Goal: Information Seeking & Learning: Learn about a topic

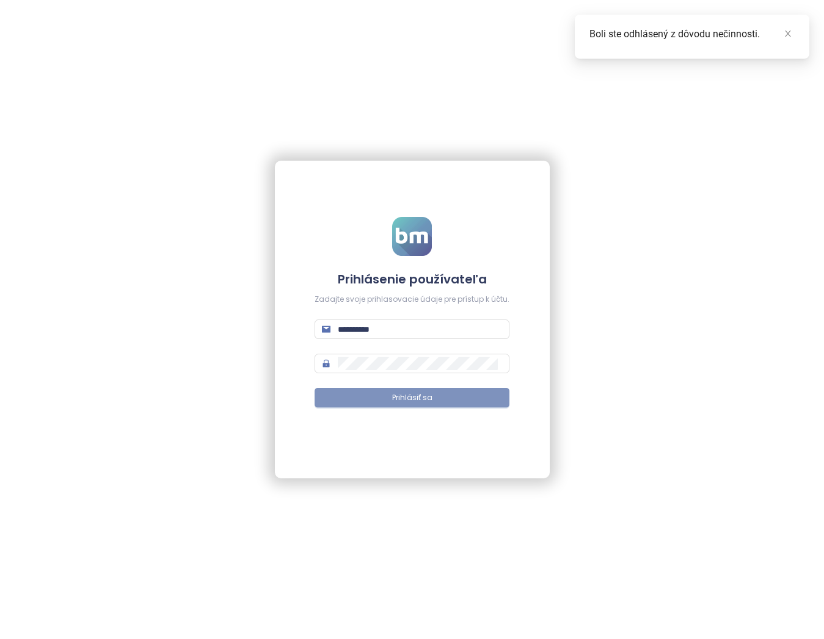
click at [436, 398] on button "Prihlásiť sa" at bounding box center [412, 398] width 195 height 20
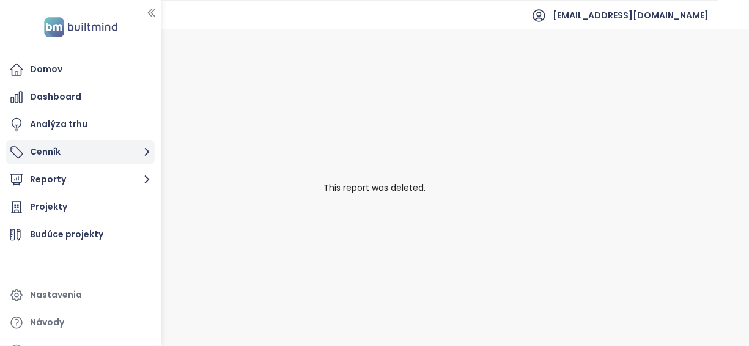
click at [73, 147] on button "Cenník" at bounding box center [80, 152] width 149 height 24
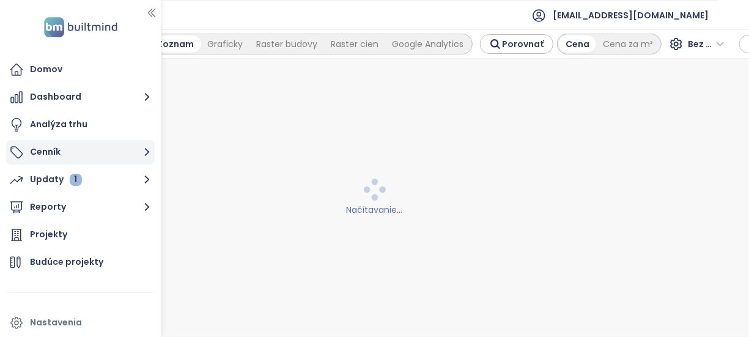
click at [144, 145] on icon "button" at bounding box center [146, 151] width 15 height 15
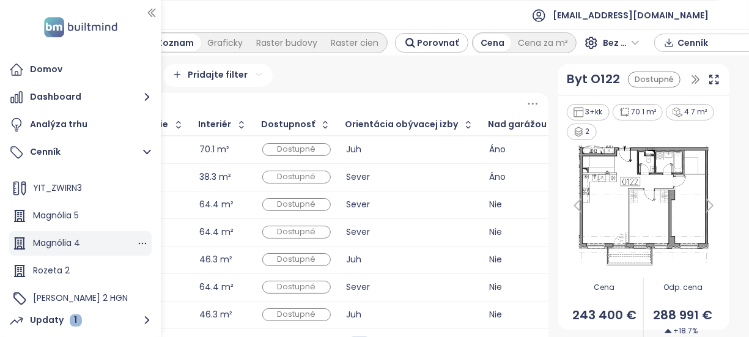
scroll to position [138, 0]
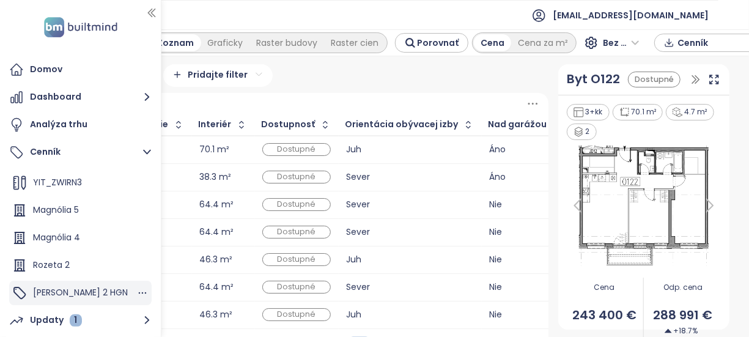
click at [81, 290] on span "Zwirn 2 HGN" at bounding box center [80, 292] width 95 height 12
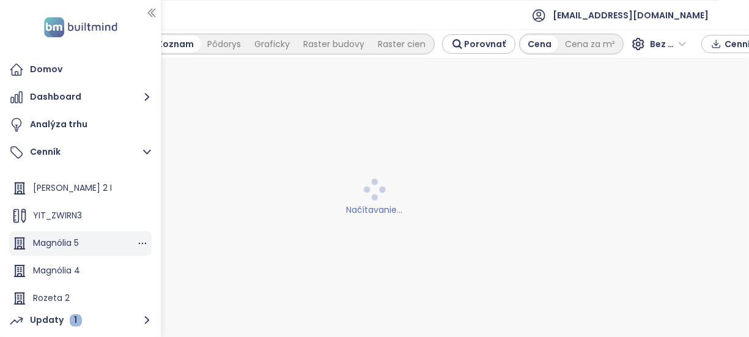
scroll to position [76, 0]
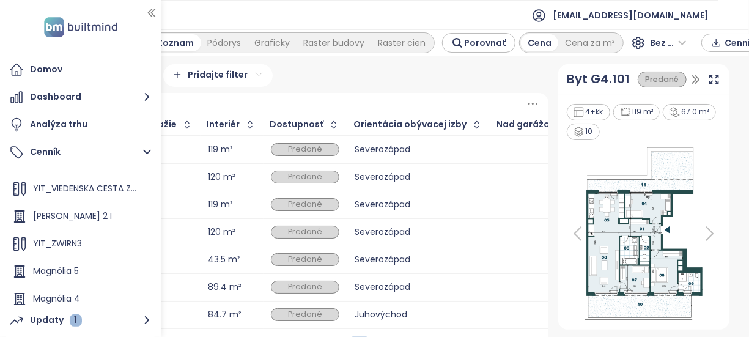
click at [309, 78] on div "Pokročilý filter 0 pravidiel Pridajte filter" at bounding box center [278, 75] width 540 height 23
click at [328, 79] on div "Pokročilý filter 0 pravidiel Pridajte filter" at bounding box center [278, 75] width 540 height 23
click at [296, 101] on div at bounding box center [278, 103] width 540 height 21
click at [350, 67] on div "Pokročilý filter 0 pravidiel Pridajte filter" at bounding box center [278, 75] width 540 height 23
click at [153, 4] on button "button" at bounding box center [151, 13] width 12 height 20
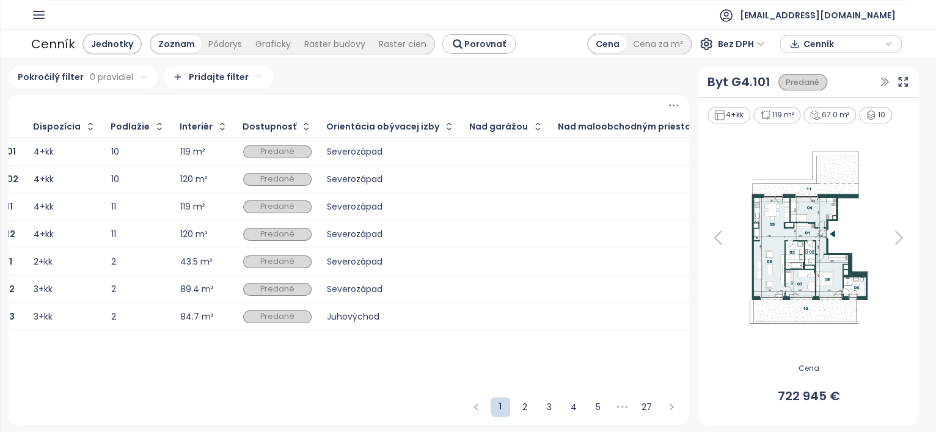
scroll to position [0, 0]
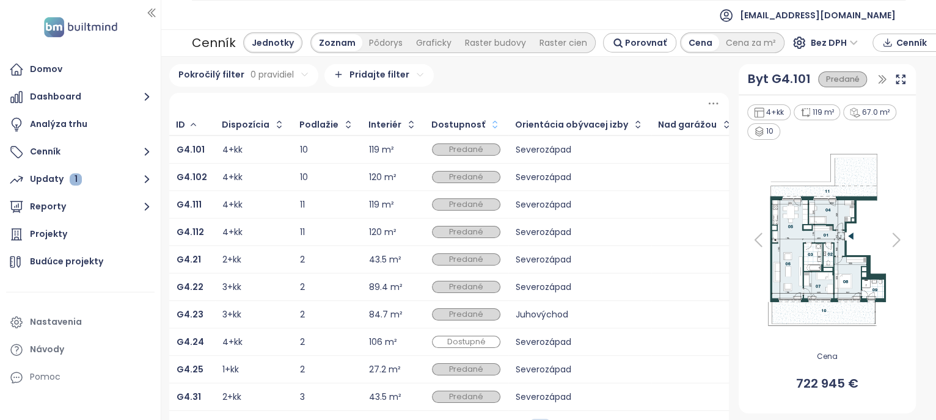
click at [489, 120] on icon "button" at bounding box center [495, 125] width 12 height 12
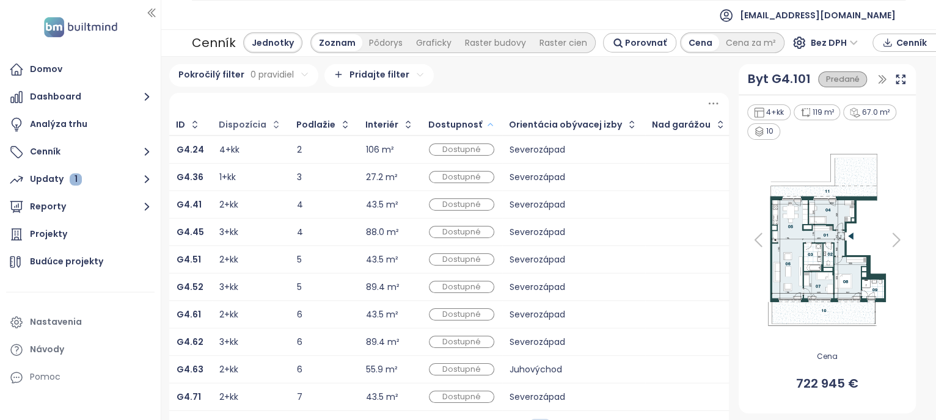
click at [240, 122] on div "Dispozícia" at bounding box center [243, 125] width 48 height 8
click at [270, 122] on icon "button" at bounding box center [276, 125] width 12 height 12
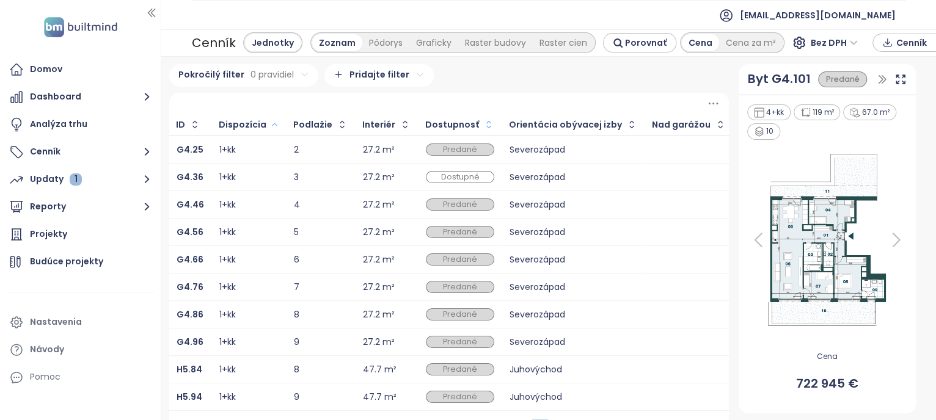
click at [483, 121] on icon "button" at bounding box center [489, 125] width 12 height 12
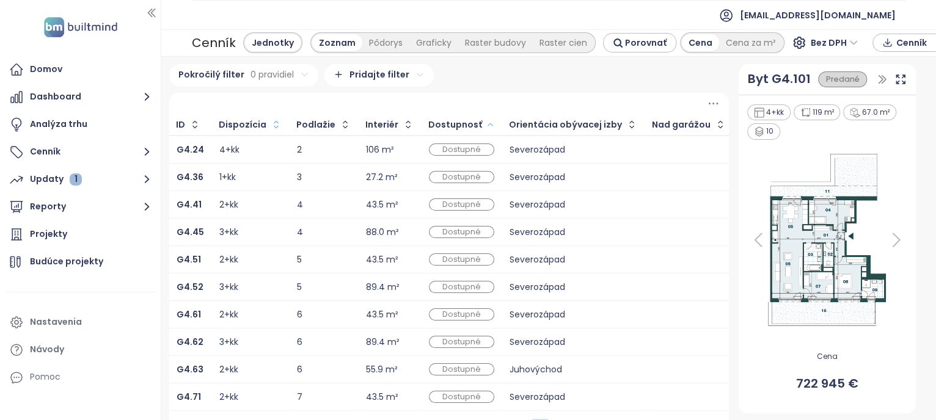
click at [383, 71] on html "Domov Dashboard Analýza trhu Cenník Updaty 1 Reporty Projekty Budúce projekty N…" at bounding box center [468, 210] width 936 height 420
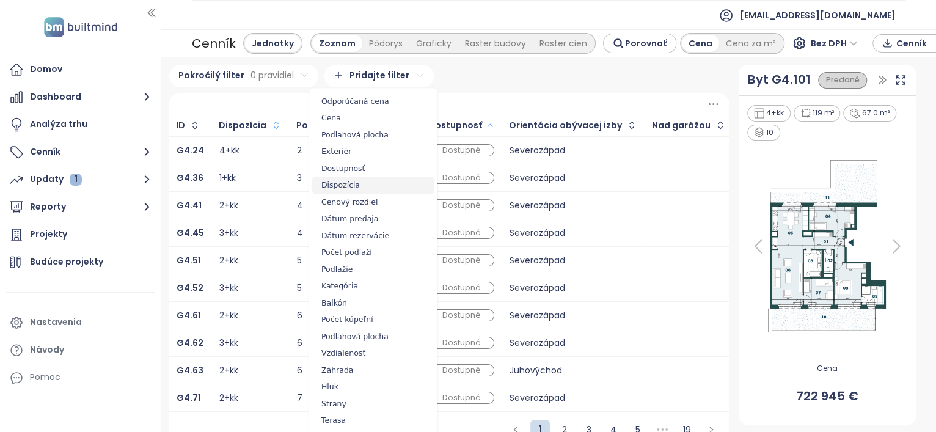
click at [380, 183] on span "Dispozícia" at bounding box center [373, 185] width 122 height 17
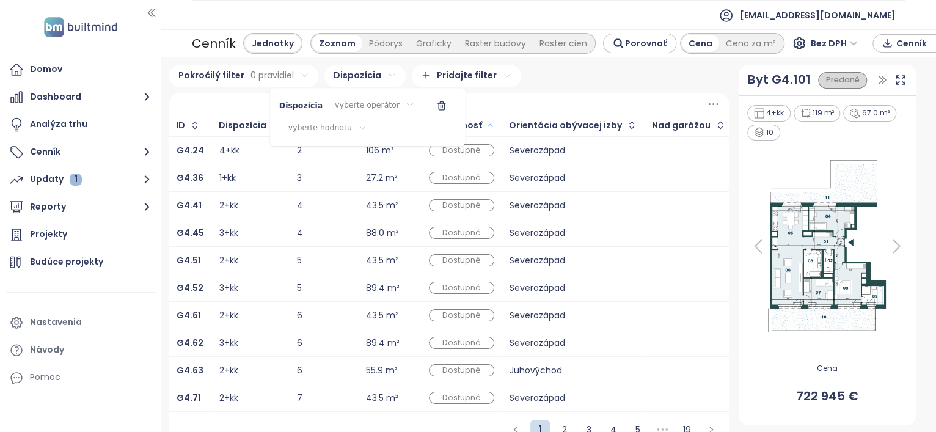
click at [521, 90] on html "Domov Dashboard Analýza trhu Cenník Updaty 1 Reporty Projekty Budúce projekty N…" at bounding box center [468, 216] width 936 height 432
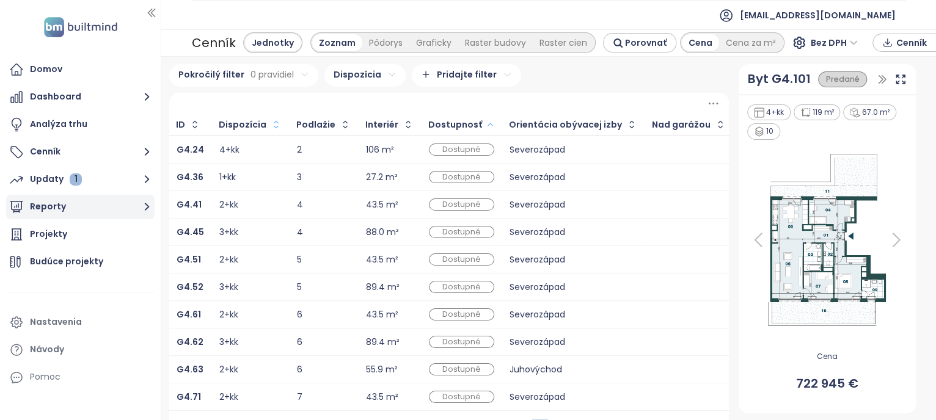
click at [84, 207] on button "Reporty" at bounding box center [80, 207] width 149 height 24
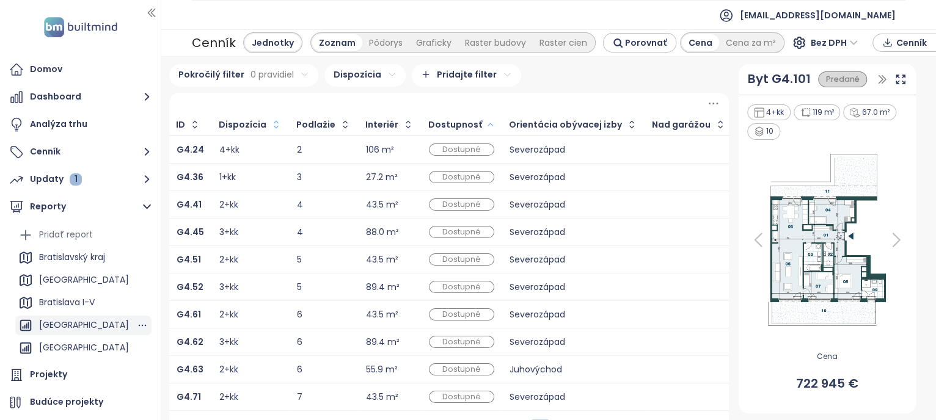
click at [94, 320] on div "BRATISLAVA CITY" at bounding box center [84, 325] width 90 height 15
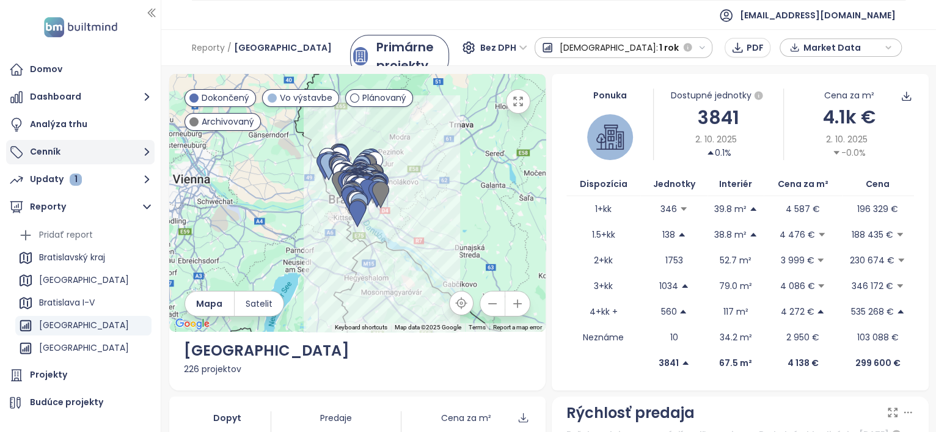
click at [100, 152] on button "Cenník" at bounding box center [80, 152] width 149 height 24
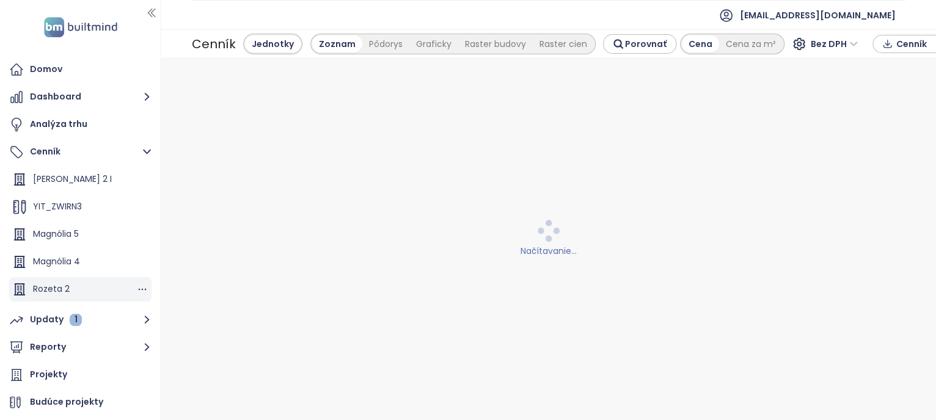
scroll to position [137, 0]
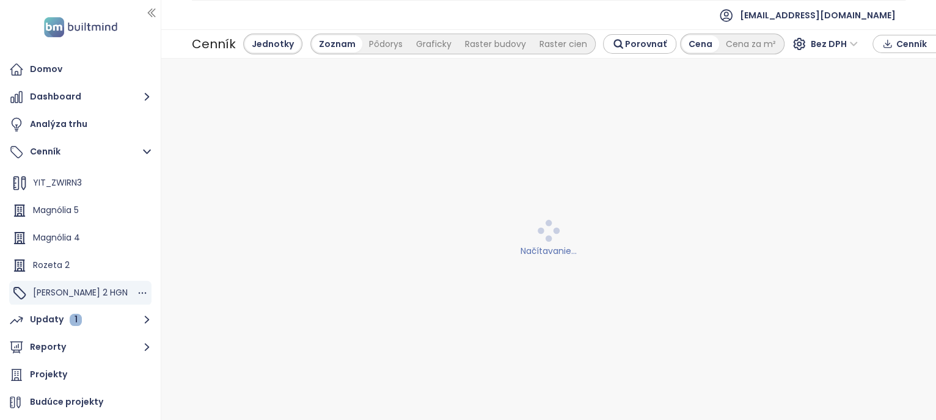
click at [76, 290] on span "[PERSON_NAME] 2 HGN" at bounding box center [80, 293] width 95 height 12
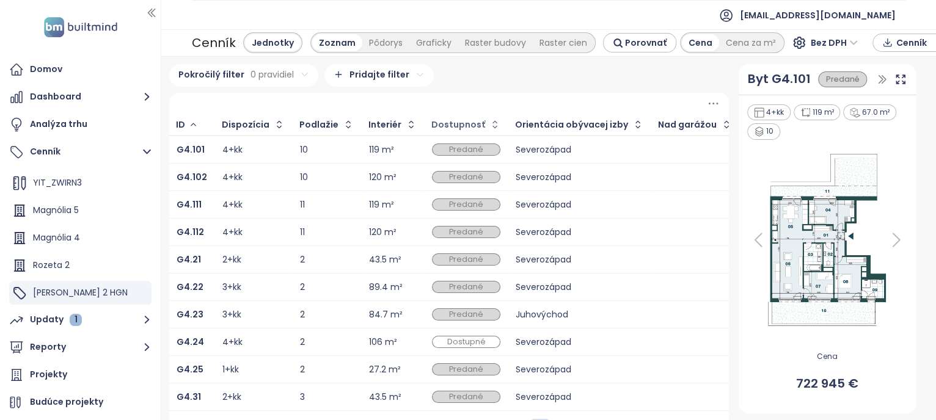
click at [458, 121] on div "Dostupnosť" at bounding box center [458, 125] width 54 height 8
click at [489, 119] on icon "button" at bounding box center [495, 125] width 12 height 12
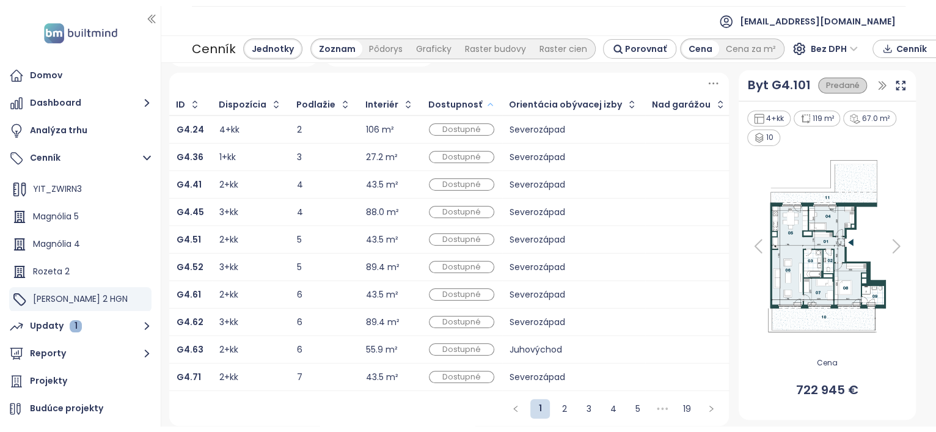
scroll to position [35, 0]
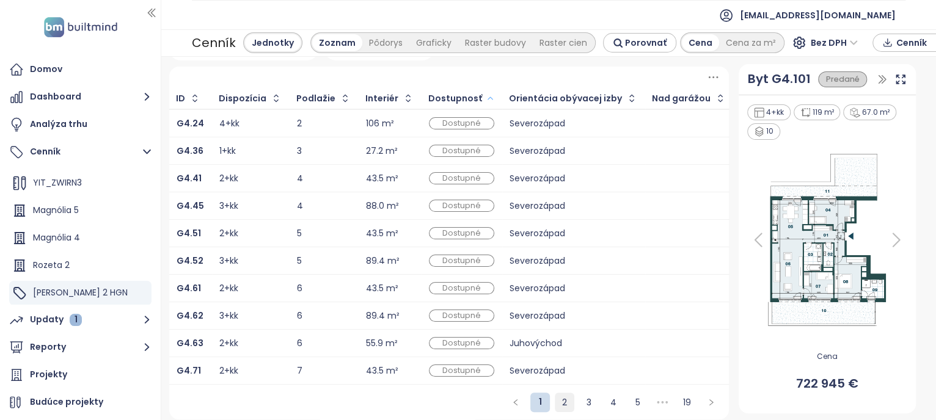
click at [557, 400] on link "2" at bounding box center [565, 403] width 18 height 18
click at [504, 220] on td "Severozápad" at bounding box center [575, 234] width 143 height 28
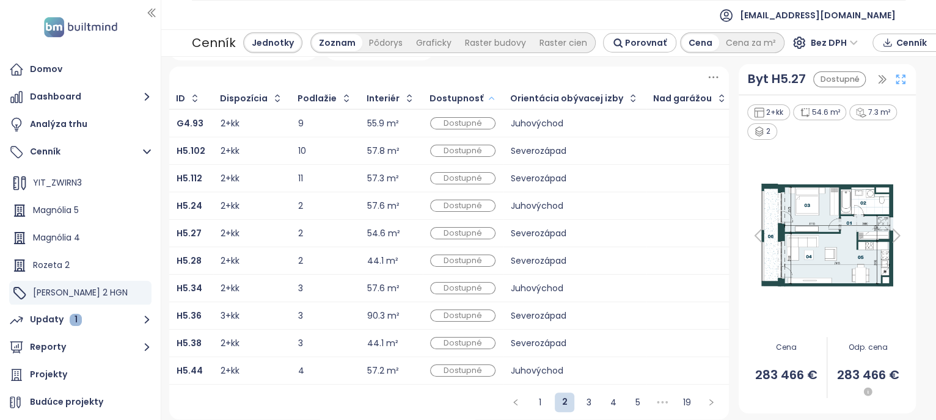
click at [895, 80] on icon at bounding box center [901, 79] width 12 height 12
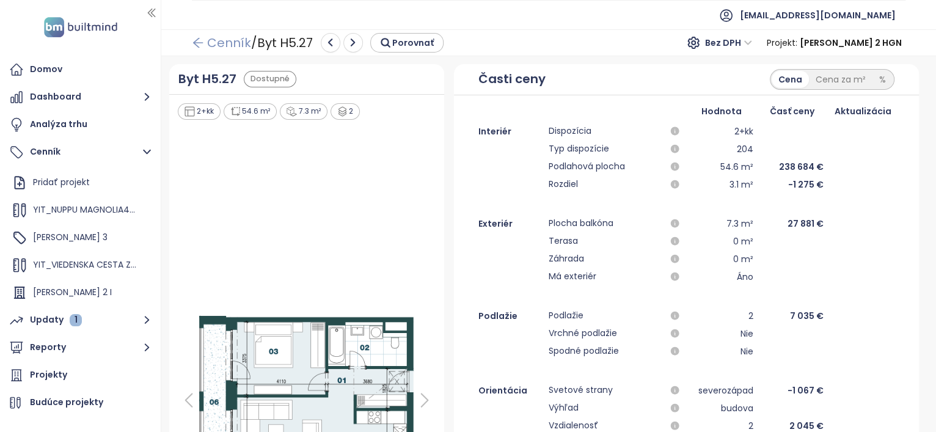
click at [198, 40] on icon "arrow-left" at bounding box center [198, 43] width 12 height 12
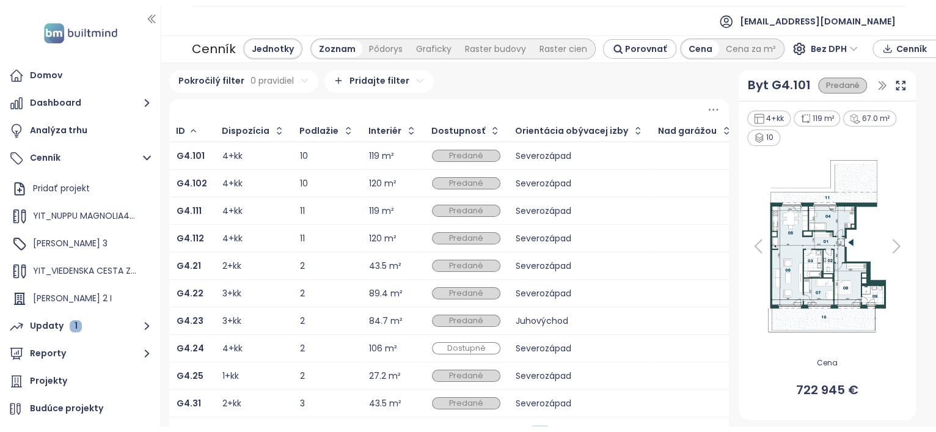
scroll to position [35, 0]
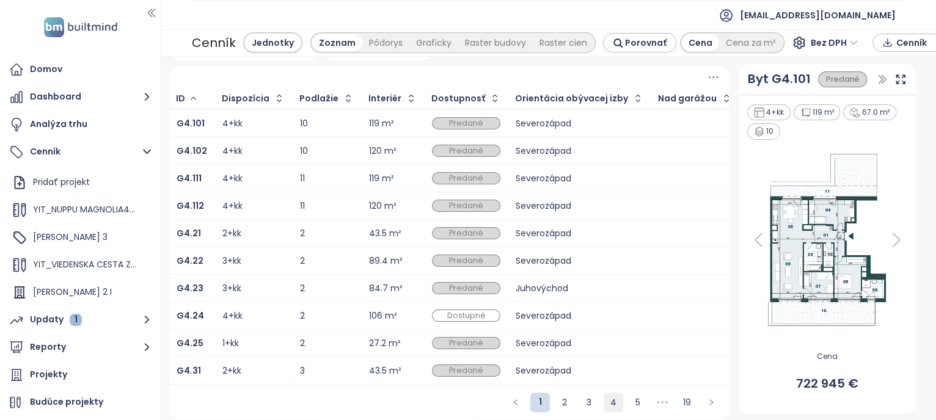
click at [609, 404] on link "4" at bounding box center [613, 403] width 18 height 18
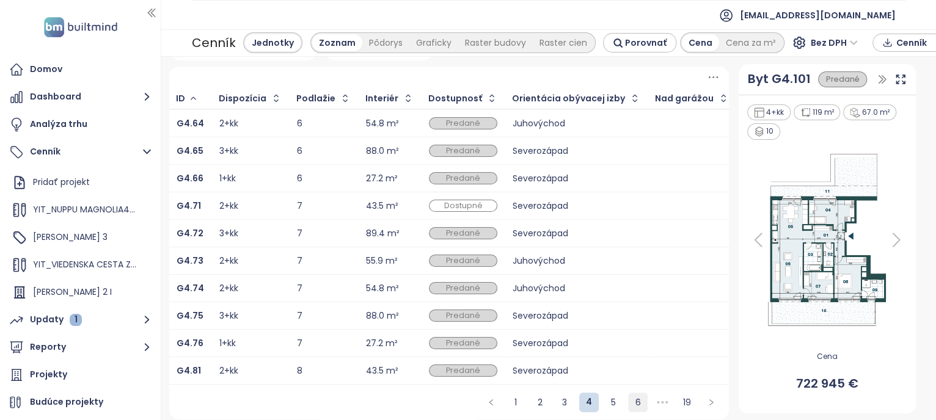
click at [631, 408] on link "6" at bounding box center [638, 403] width 18 height 18
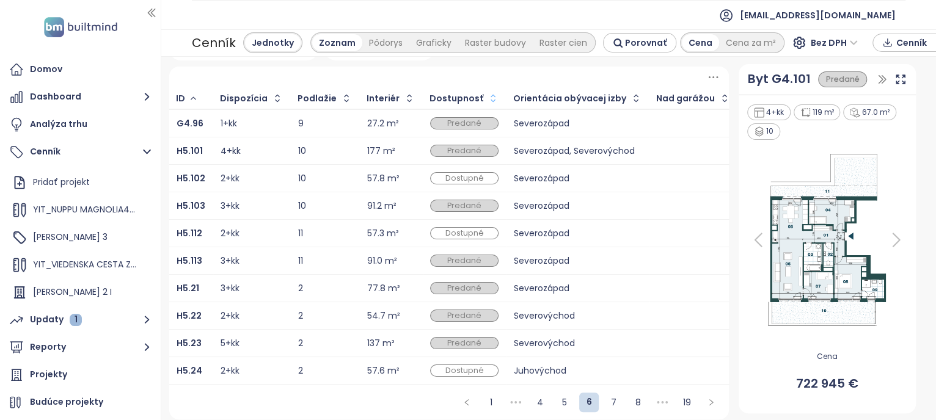
click at [487, 92] on icon "button" at bounding box center [493, 98] width 12 height 12
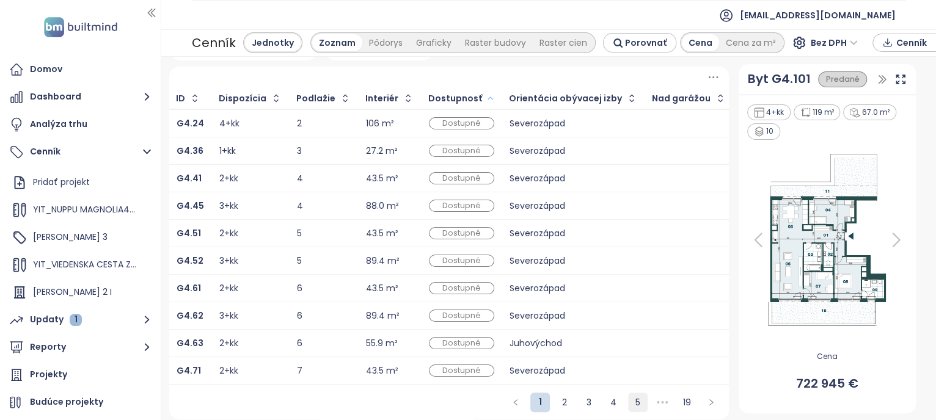
click at [629, 401] on link "5" at bounding box center [638, 403] width 18 height 18
click at [557, 403] on link "4" at bounding box center [565, 403] width 18 height 18
click at [556, 401] on link "3" at bounding box center [565, 403] width 18 height 18
click at [260, 309] on div "2+kk" at bounding box center [252, 316] width 62 height 15
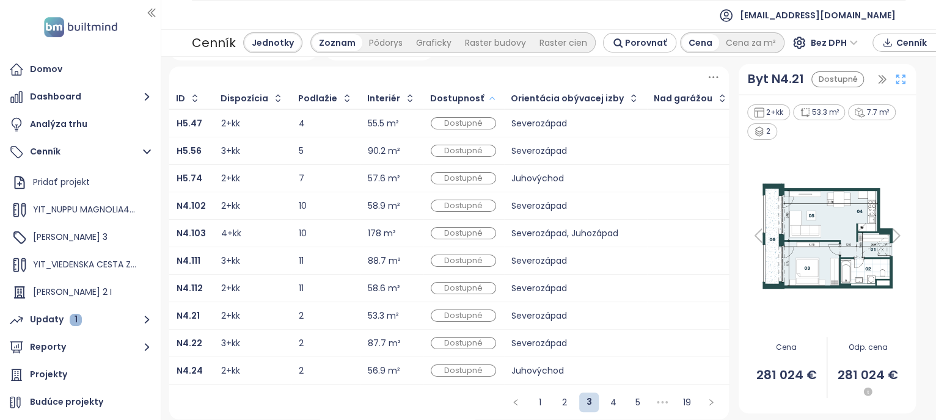
click at [895, 73] on icon at bounding box center [901, 79] width 12 height 12
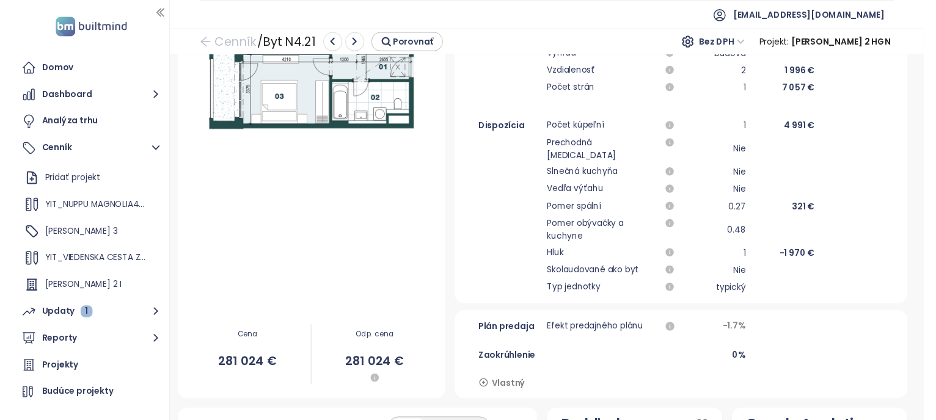
scroll to position [340, 0]
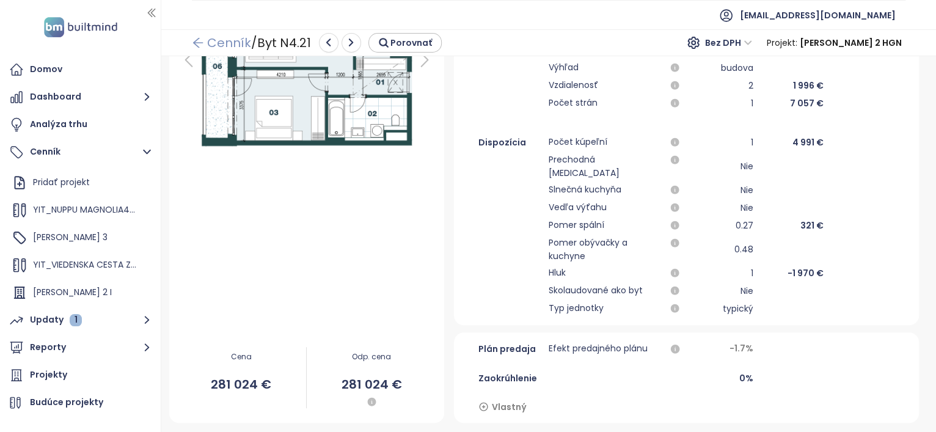
click at [205, 43] on link "Cenník" at bounding box center [221, 43] width 59 height 22
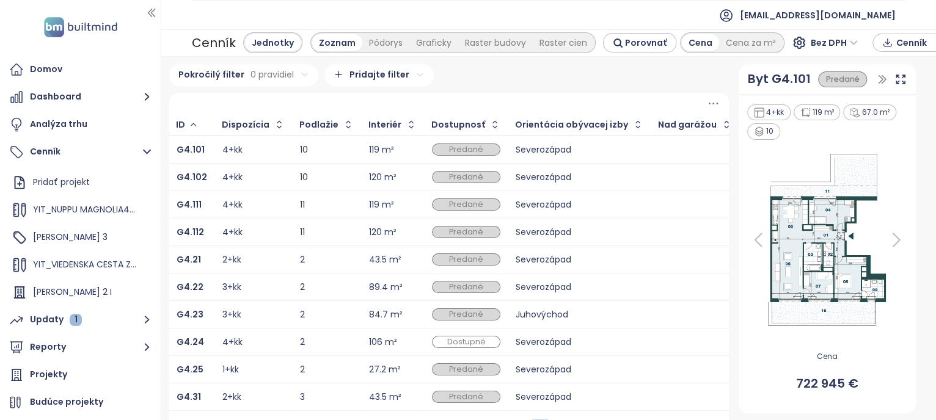
scroll to position [35, 0]
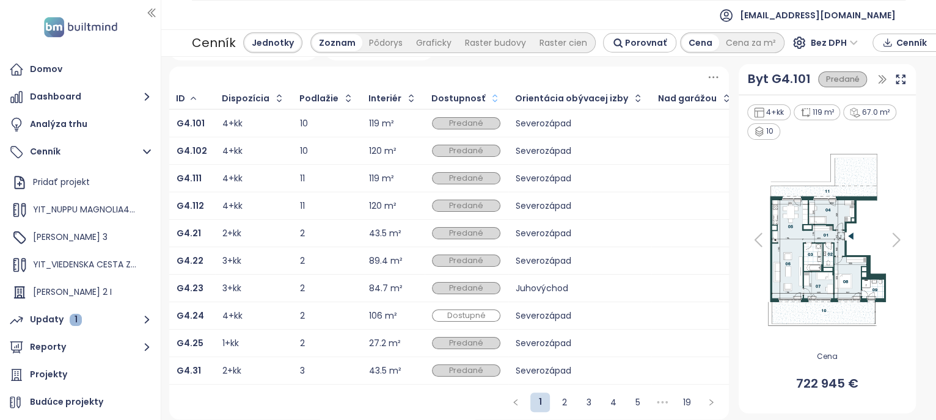
click at [489, 92] on icon "button" at bounding box center [495, 98] width 12 height 12
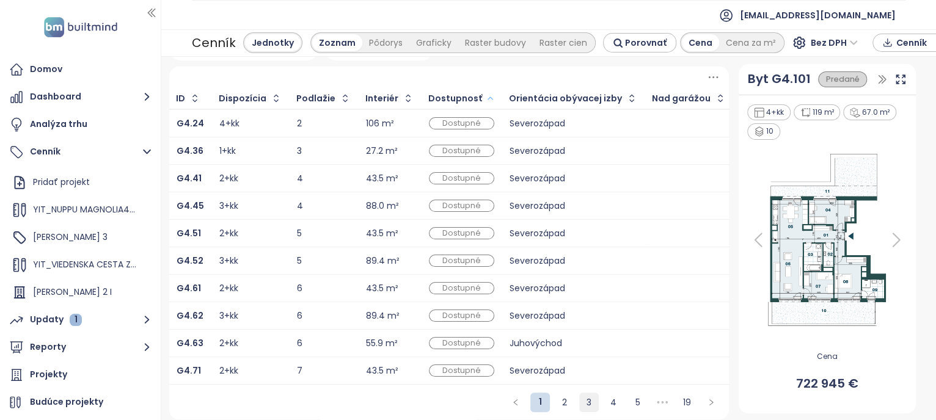
click at [584, 406] on link "3" at bounding box center [589, 403] width 18 height 18
click at [608, 405] on link "4" at bounding box center [613, 403] width 18 height 18
click at [605, 398] on link "5" at bounding box center [613, 403] width 18 height 18
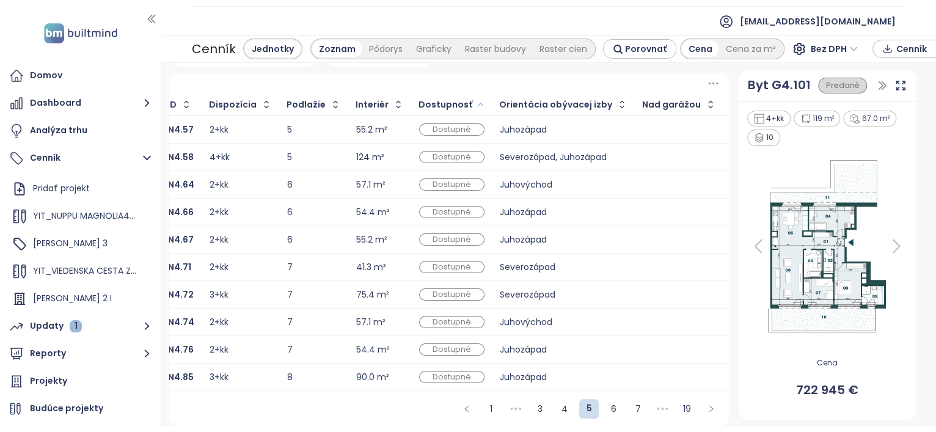
scroll to position [0, 0]
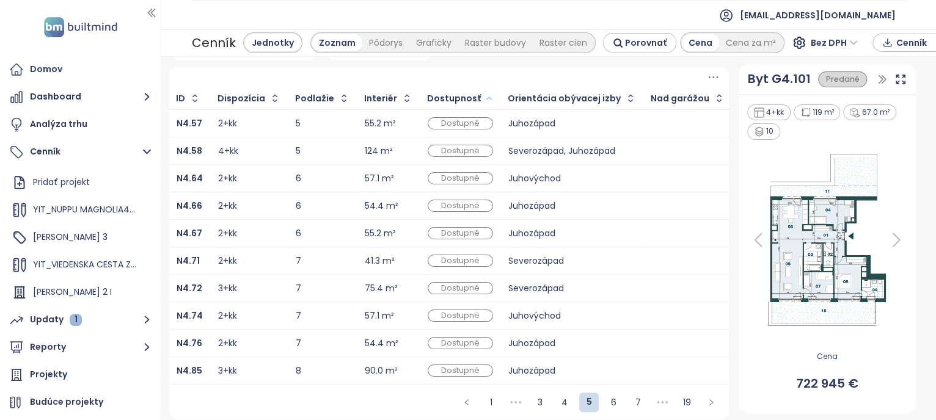
click at [288, 195] on td "6" at bounding box center [322, 207] width 69 height 28
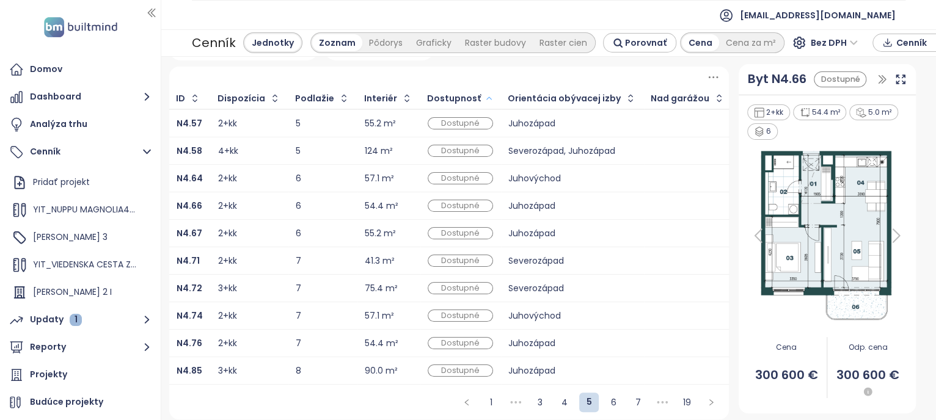
click at [261, 226] on div "2+kk" at bounding box center [249, 233] width 62 height 15
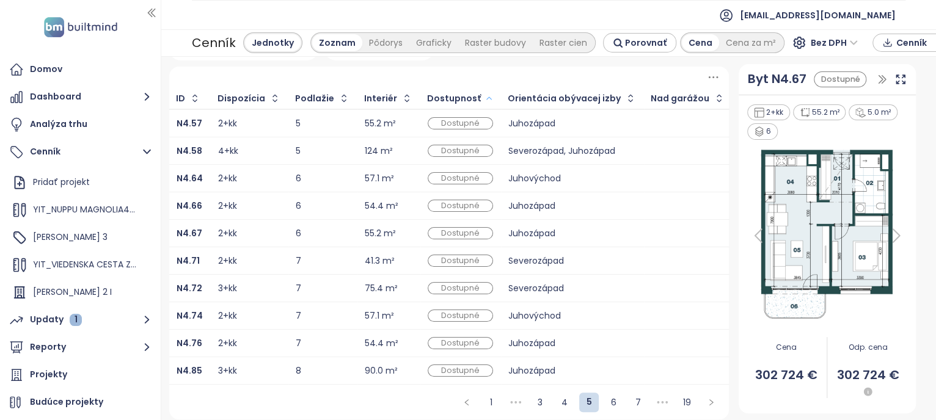
click at [288, 193] on td "6" at bounding box center [322, 207] width 69 height 28
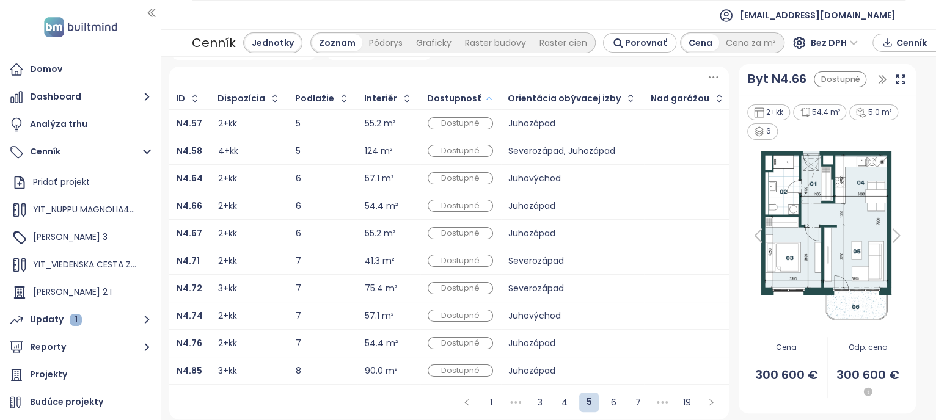
click at [337, 230] on div "6" at bounding box center [323, 234] width 54 height 8
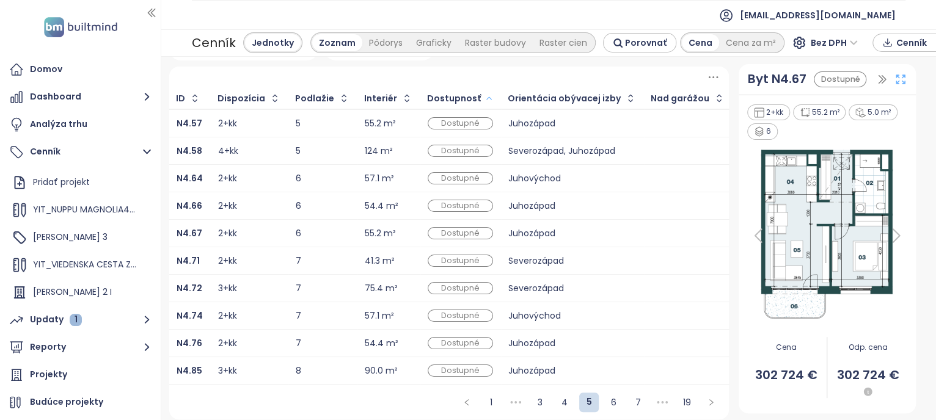
click at [895, 79] on icon at bounding box center [901, 79] width 12 height 12
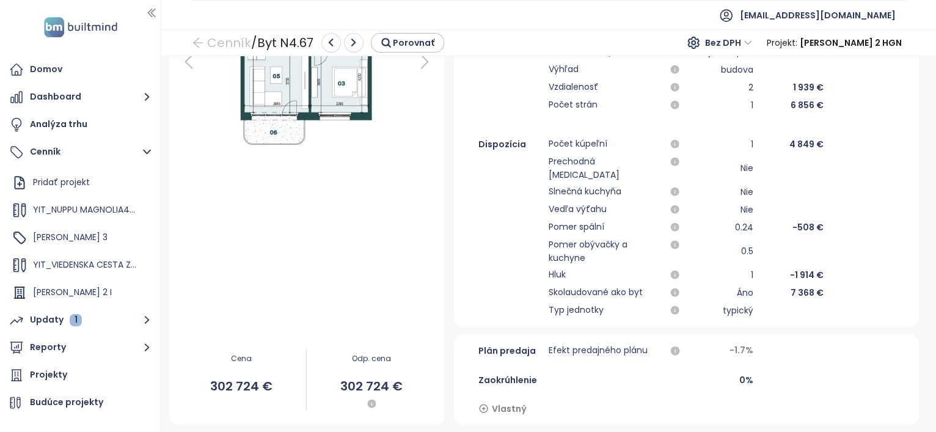
scroll to position [334, 0]
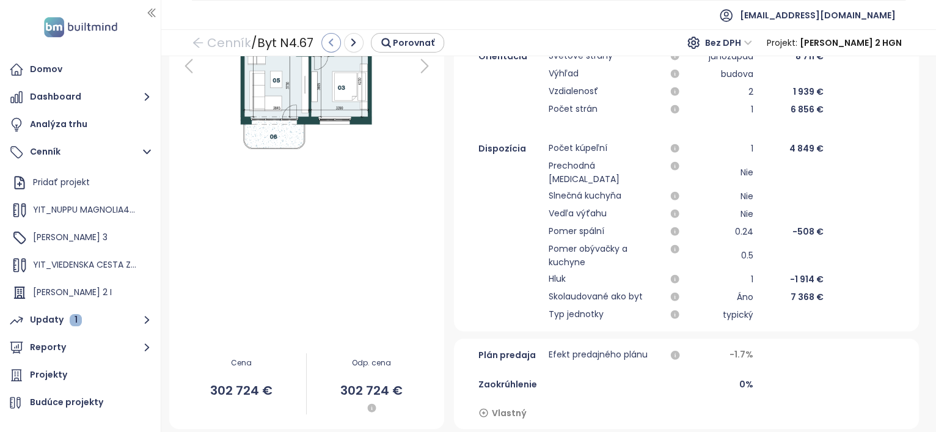
click at [334, 42] on icon "button" at bounding box center [331, 42] width 11 height 11
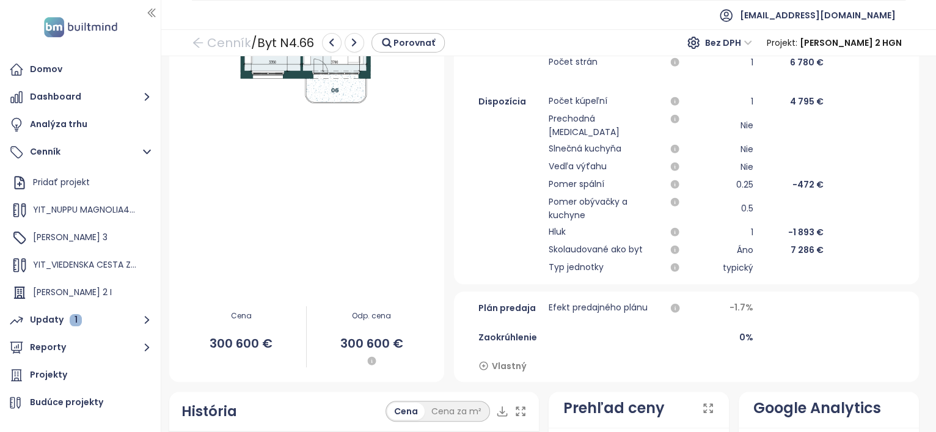
scroll to position [373, 0]
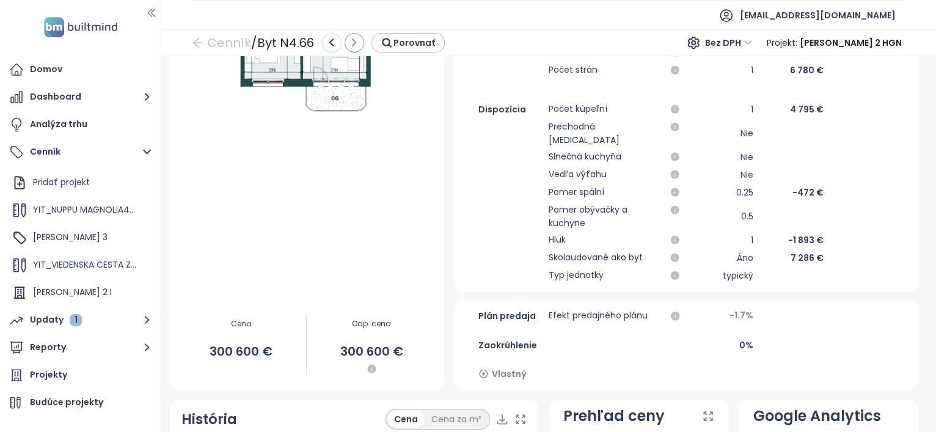
click at [350, 47] on icon "button" at bounding box center [354, 42] width 11 height 11
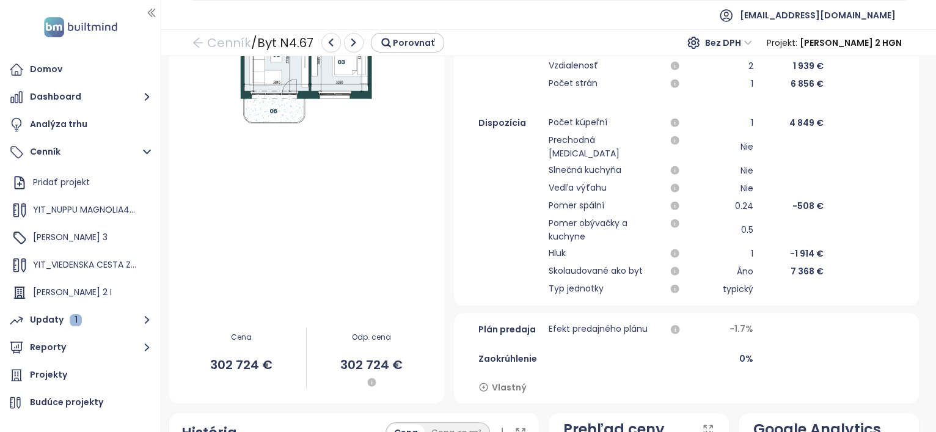
scroll to position [358, 0]
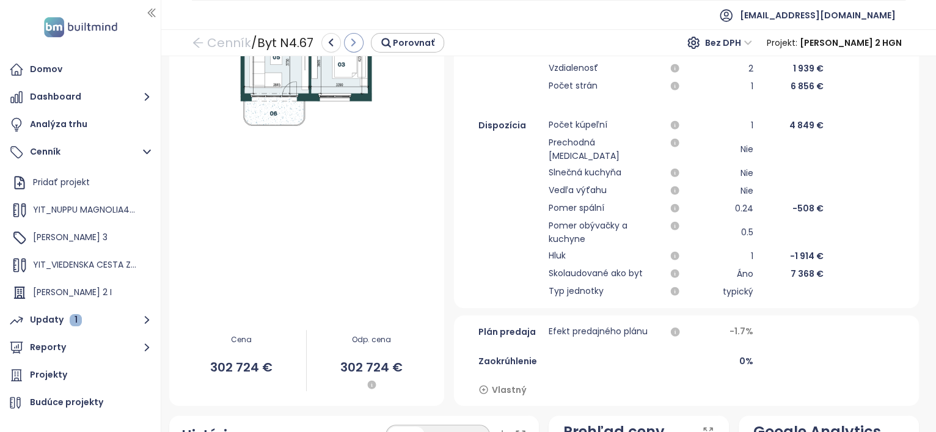
click at [350, 41] on icon "button" at bounding box center [353, 42] width 11 height 11
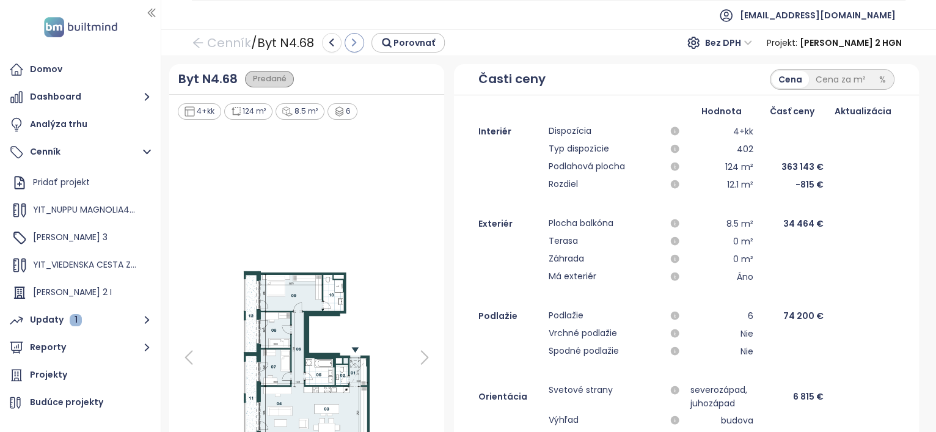
click at [357, 43] on icon "button" at bounding box center [354, 42] width 11 height 11
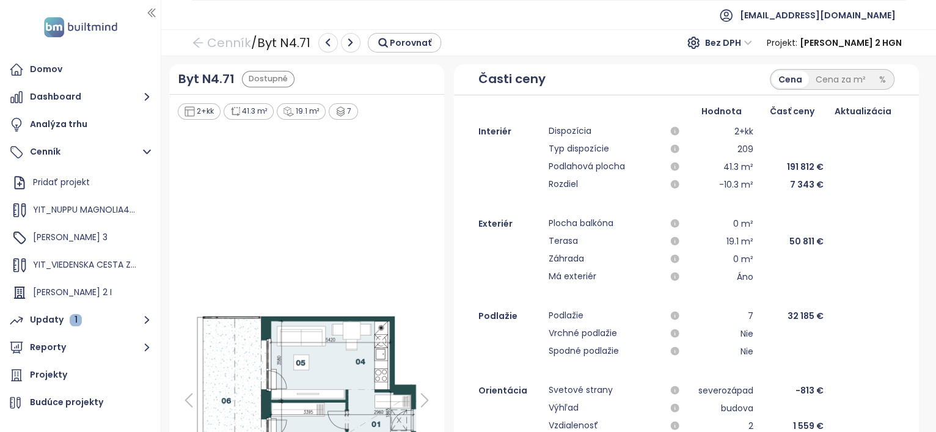
click at [357, 43] on button "button" at bounding box center [351, 43] width 20 height 20
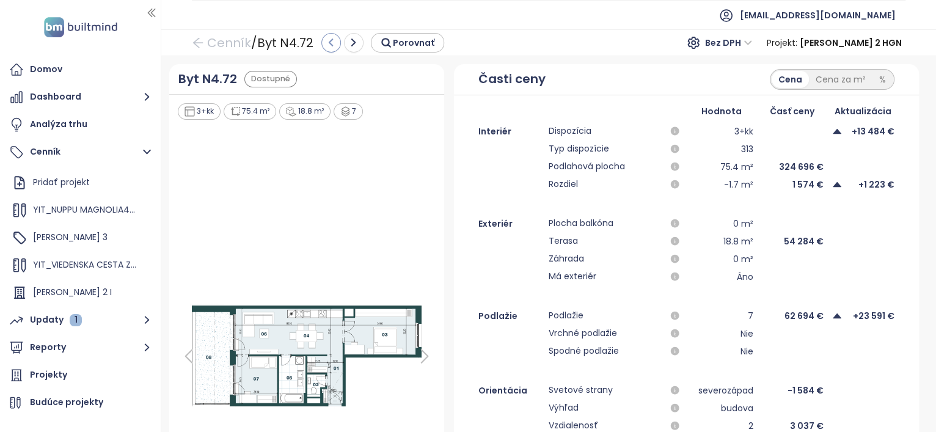
click at [329, 46] on icon "button" at bounding box center [331, 42] width 11 height 11
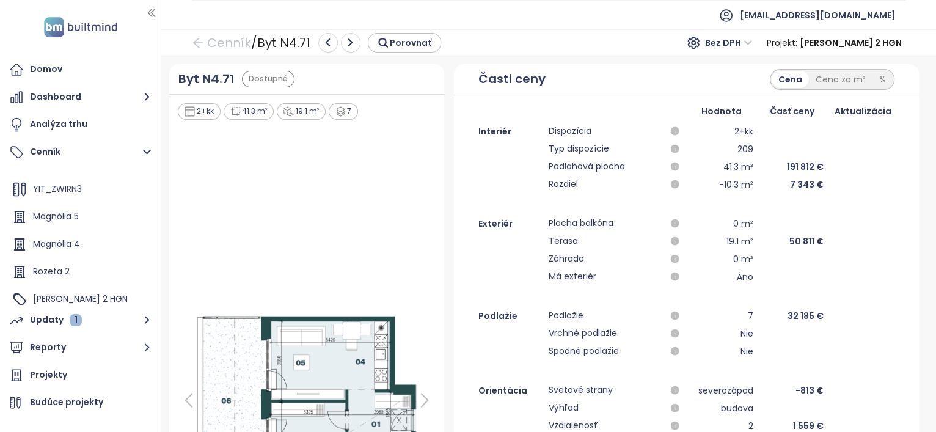
scroll to position [137, 0]
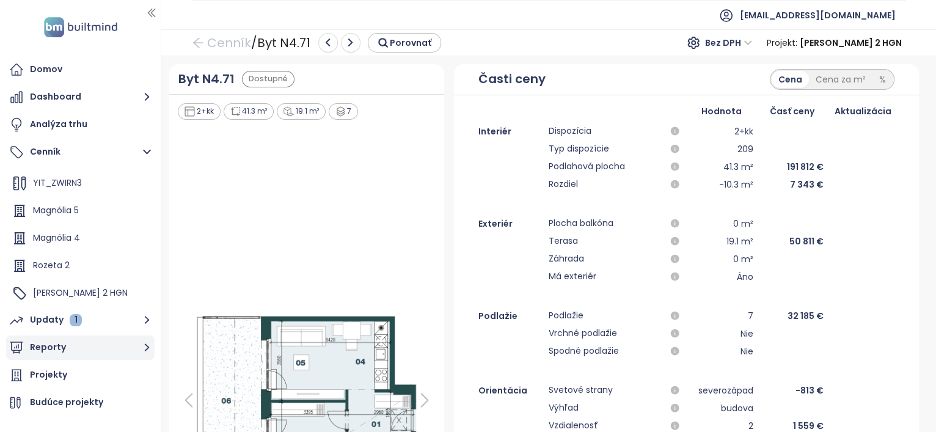
click at [85, 347] on button "Reporty" at bounding box center [80, 348] width 149 height 24
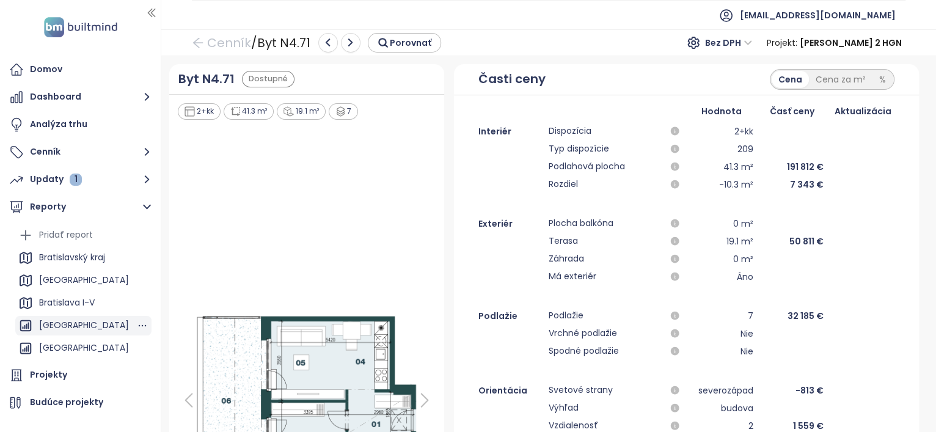
click at [84, 325] on div "BRATISLAVA CITY" at bounding box center [84, 325] width 90 height 15
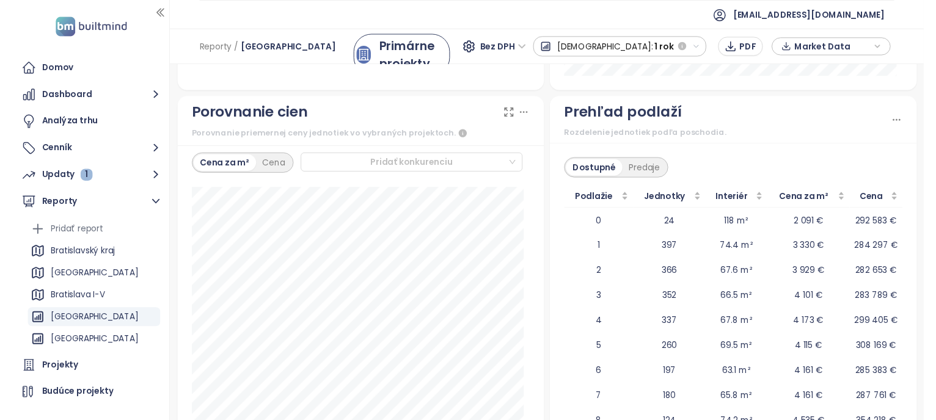
scroll to position [1862, 0]
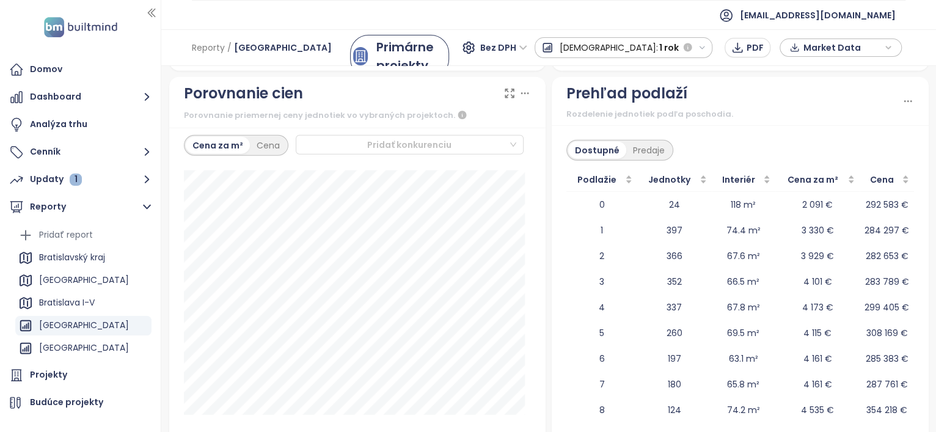
click at [417, 141] on div "Cena za m² Cena Pridať konkurenciu 4+kk + dostupné: 4 293 € / m² predané: 3 778…" at bounding box center [357, 313] width 377 height 370
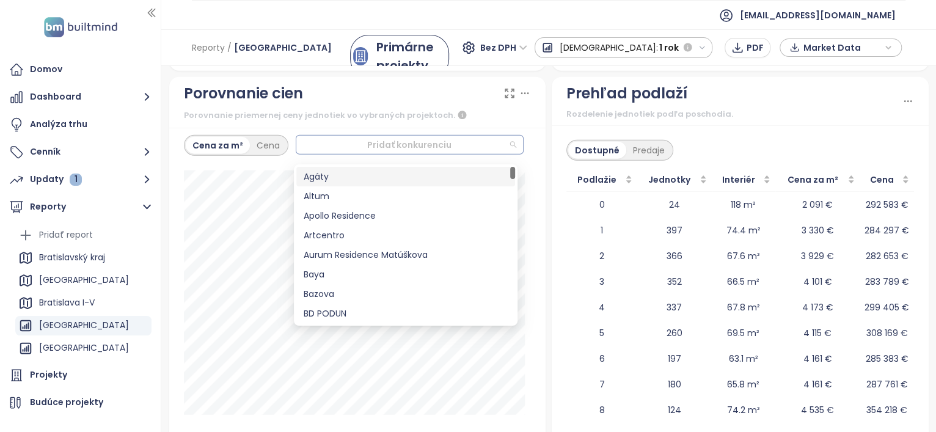
click at [406, 151] on div at bounding box center [404, 145] width 209 height 15
type input "*"
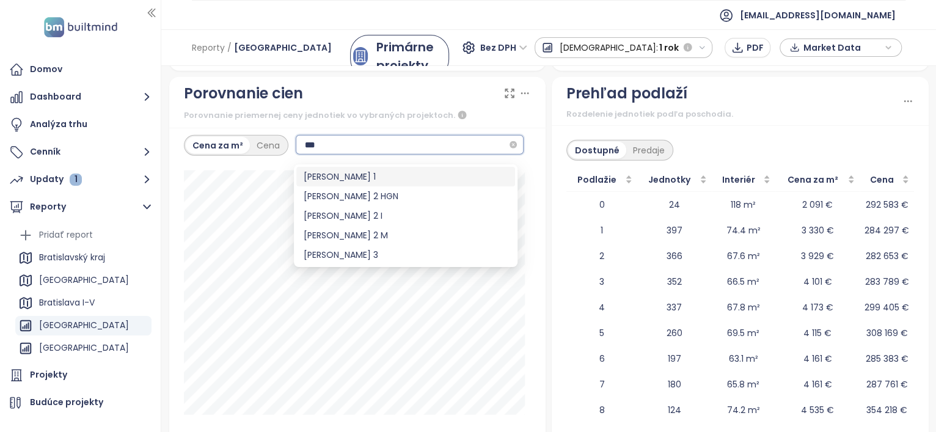
type input "****"
click at [356, 196] on div "[PERSON_NAME] 2 HGN" at bounding box center [406, 195] width 204 height 13
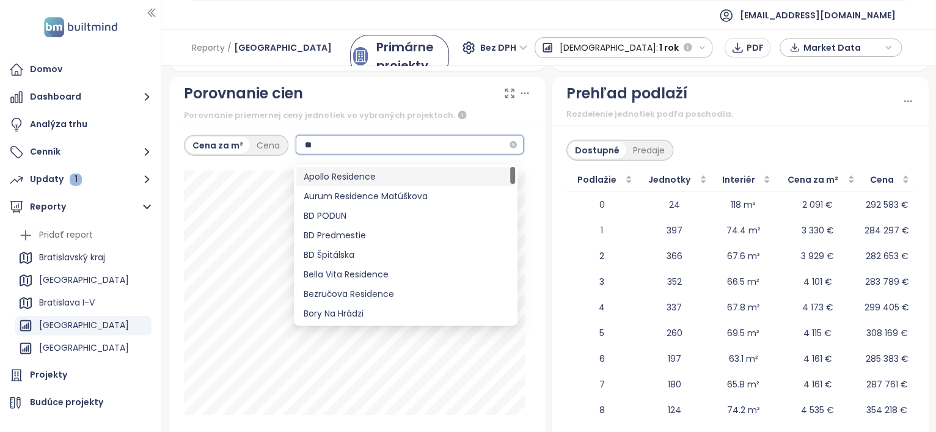
type input "***"
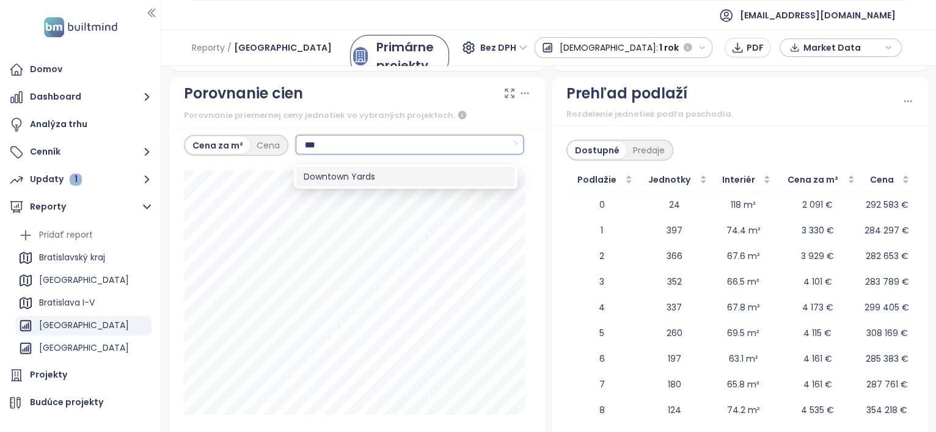
click at [362, 180] on div "Downtown Yards" at bounding box center [406, 176] width 204 height 13
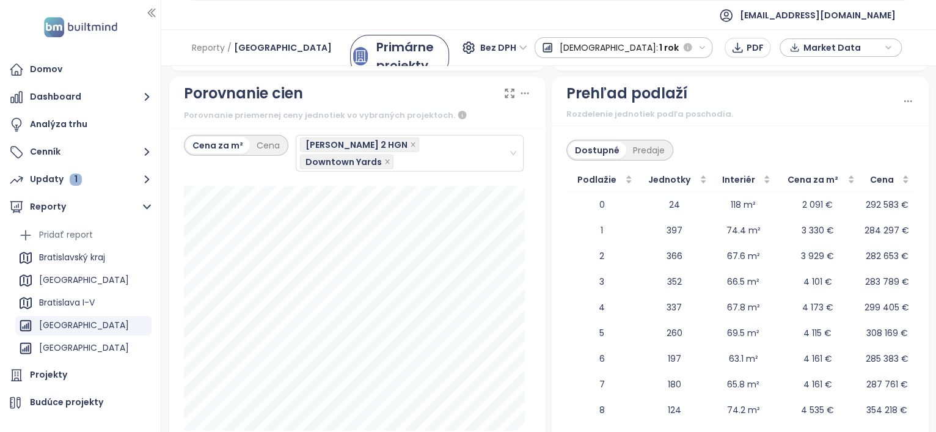
click at [533, 202] on div "Cena za m² Cena Zwirn 2 HGN Downtown Yards" at bounding box center [357, 313] width 377 height 370
click at [88, 153] on button "Cenník" at bounding box center [80, 152] width 149 height 24
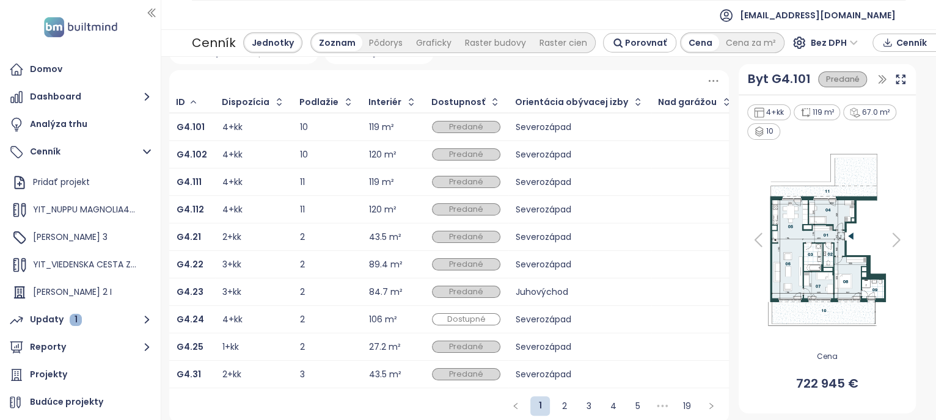
scroll to position [35, 0]
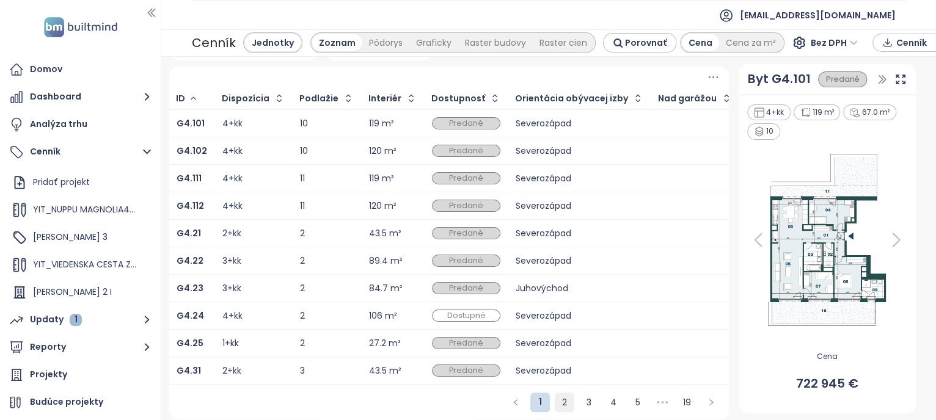
click at [556, 405] on link "2" at bounding box center [565, 403] width 18 height 18
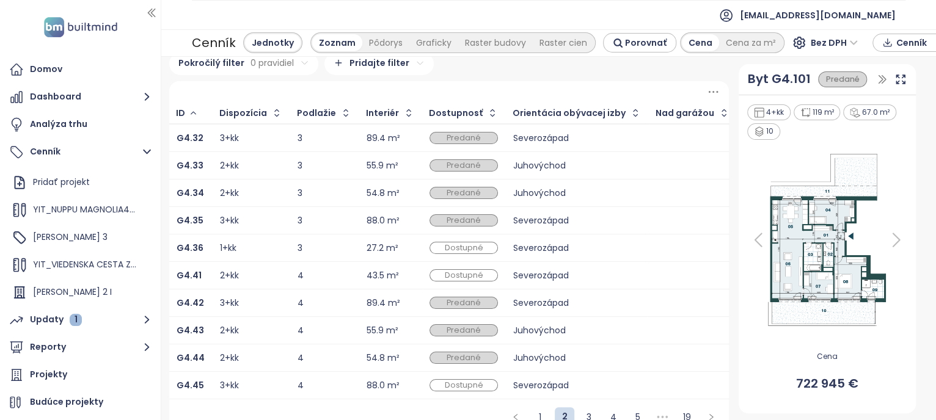
scroll to position [0, 0]
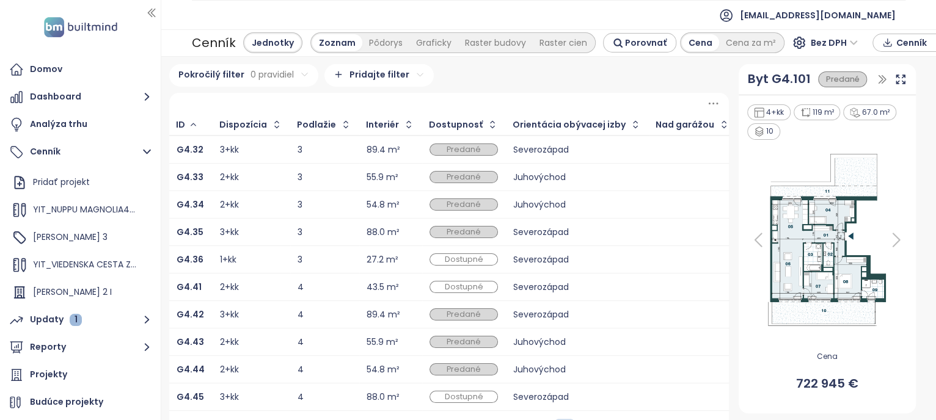
click at [331, 146] on div "3" at bounding box center [325, 150] width 54 height 8
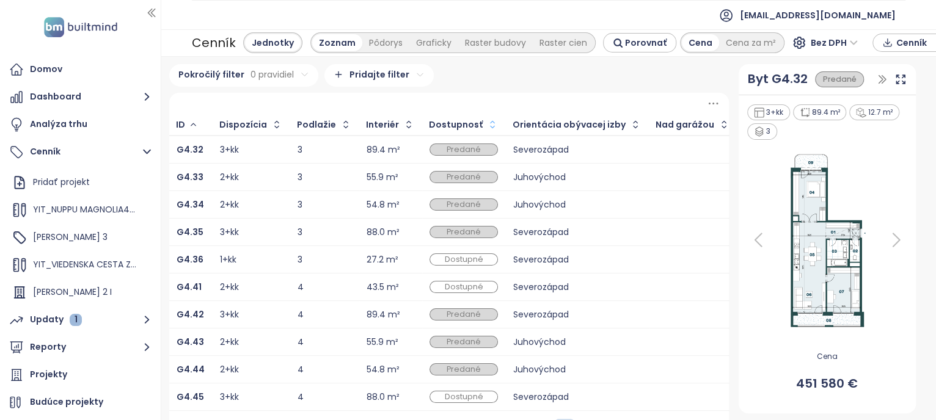
click at [486, 119] on icon "button" at bounding box center [492, 125] width 12 height 12
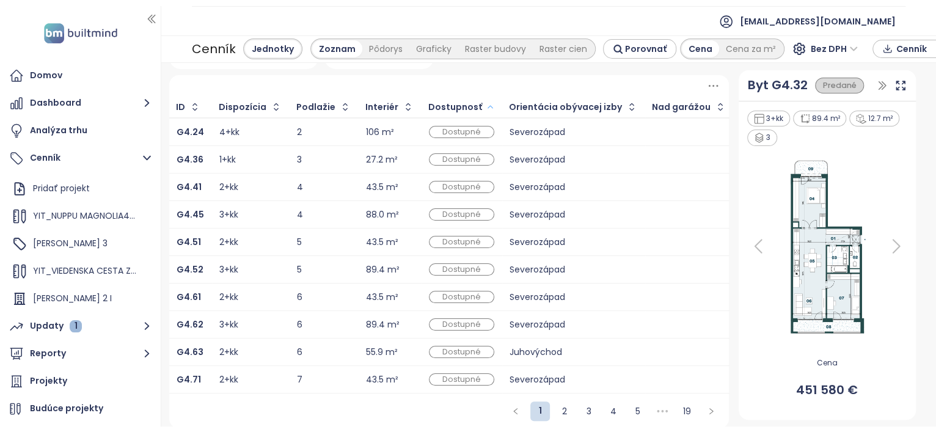
scroll to position [35, 0]
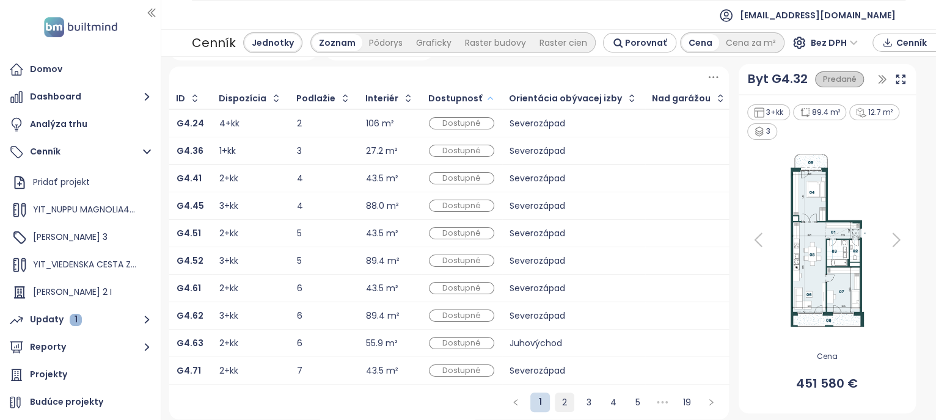
click at [559, 403] on link "2" at bounding box center [565, 403] width 18 height 18
click at [582, 399] on link "3" at bounding box center [589, 403] width 18 height 18
click at [556, 405] on link "2" at bounding box center [565, 403] width 18 height 18
click at [296, 303] on td "3" at bounding box center [325, 317] width 69 height 28
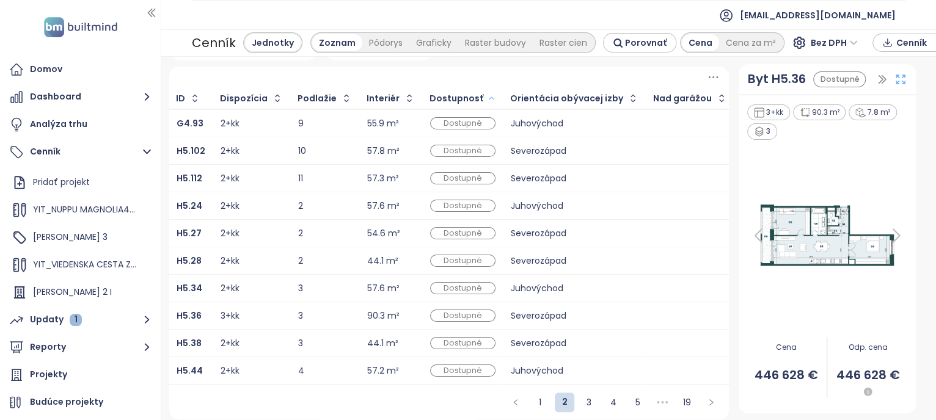
click at [895, 76] on icon at bounding box center [901, 79] width 12 height 12
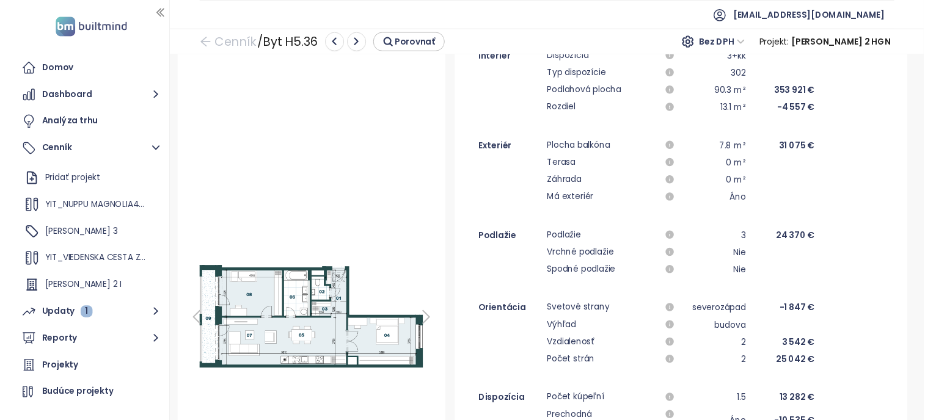
scroll to position [76, 0]
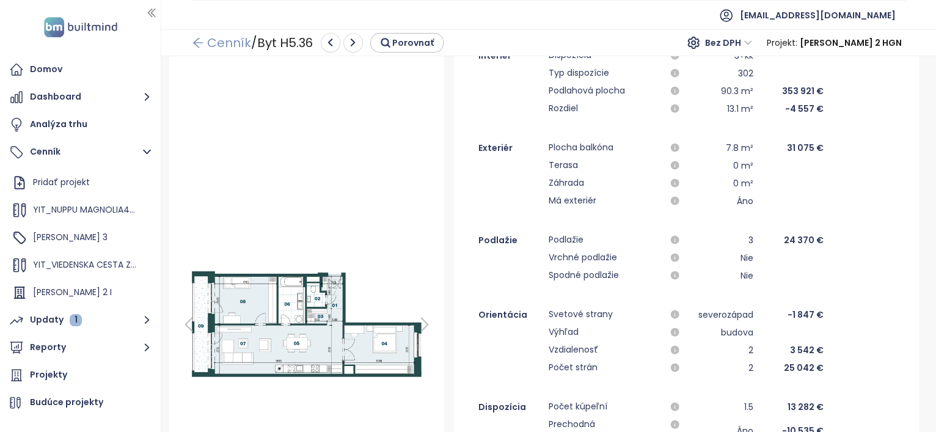
click at [197, 39] on icon "arrow-left" at bounding box center [198, 43] width 12 height 12
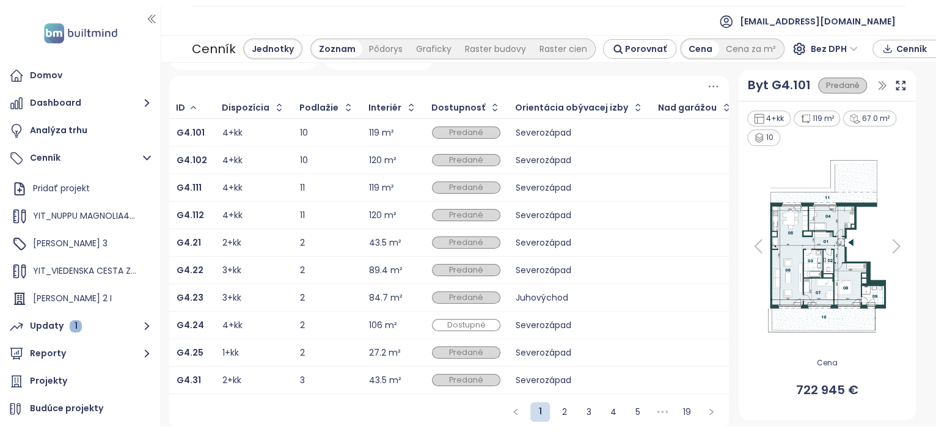
scroll to position [35, 0]
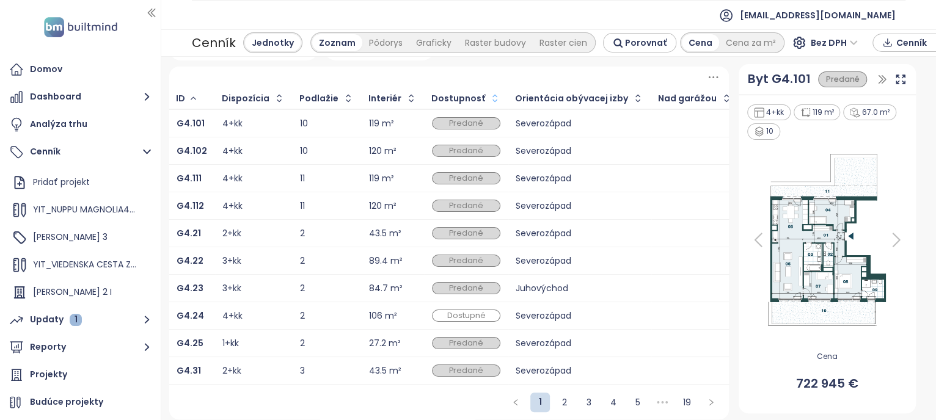
click at [489, 92] on icon "button" at bounding box center [495, 98] width 12 height 12
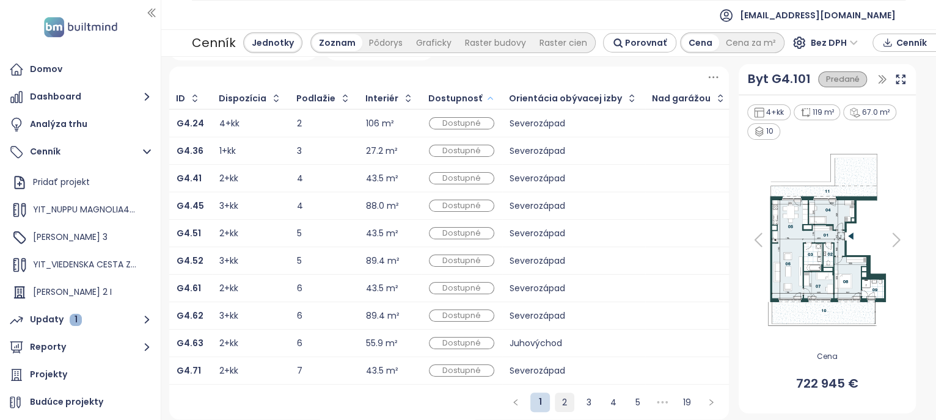
click at [556, 411] on link "2" at bounding box center [565, 403] width 18 height 18
click at [580, 412] on link "3" at bounding box center [589, 403] width 18 height 18
click at [380, 340] on div "87.7 m²" at bounding box center [384, 344] width 33 height 8
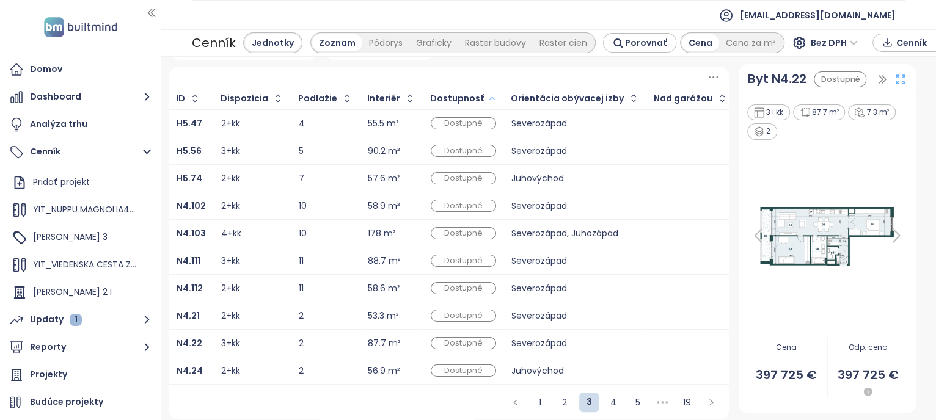
click at [895, 79] on icon at bounding box center [901, 79] width 12 height 12
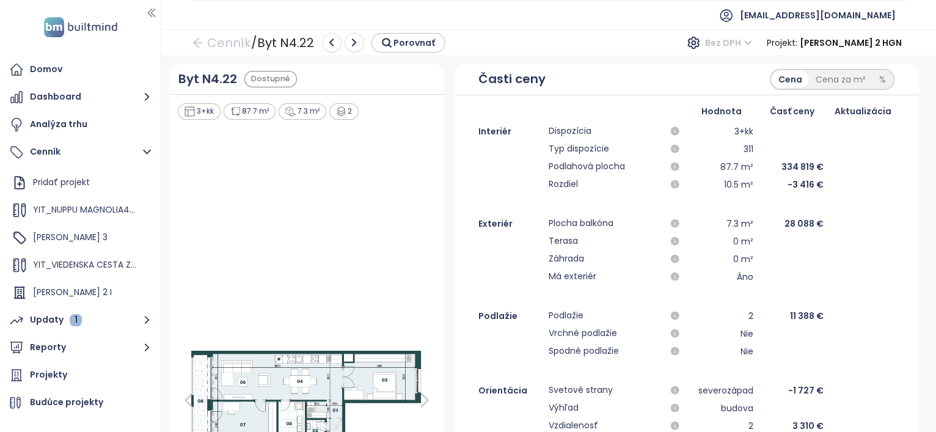
click at [752, 39] on span "Bez DPH" at bounding box center [728, 43] width 47 height 18
click at [788, 65] on div "S DPH" at bounding box center [781, 67] width 37 height 13
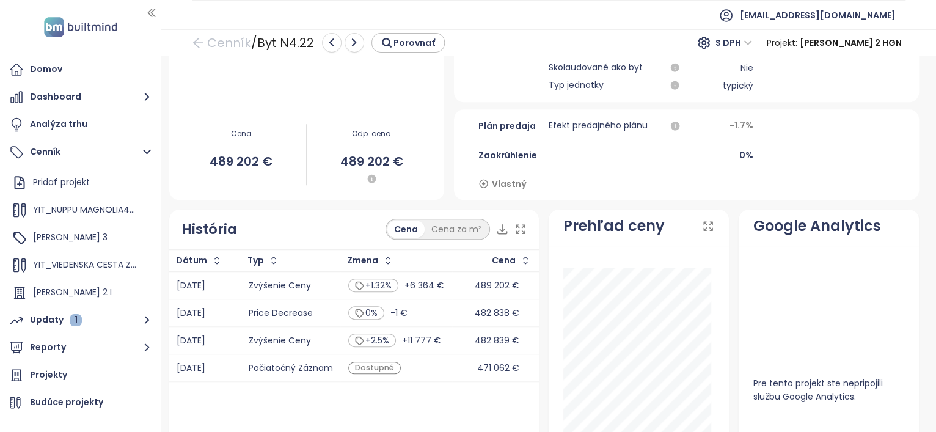
scroll to position [563, 0]
click at [310, 214] on div "História Cena Cena za m²" at bounding box center [354, 230] width 370 height 40
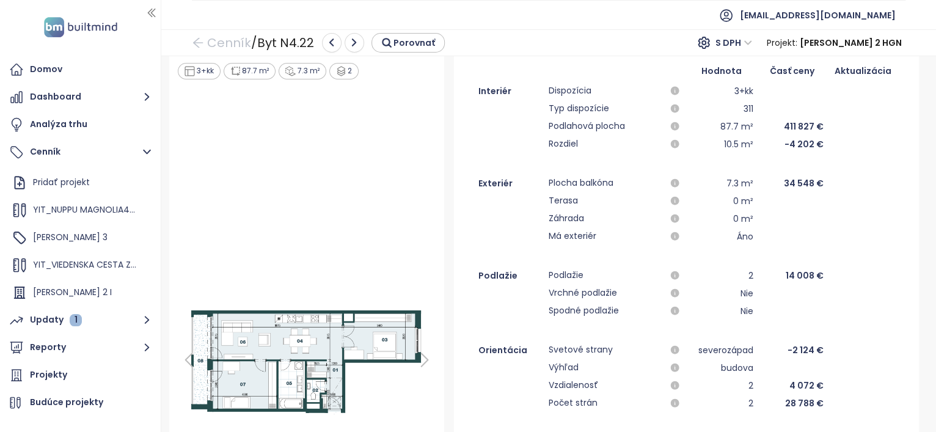
scroll to position [0, 0]
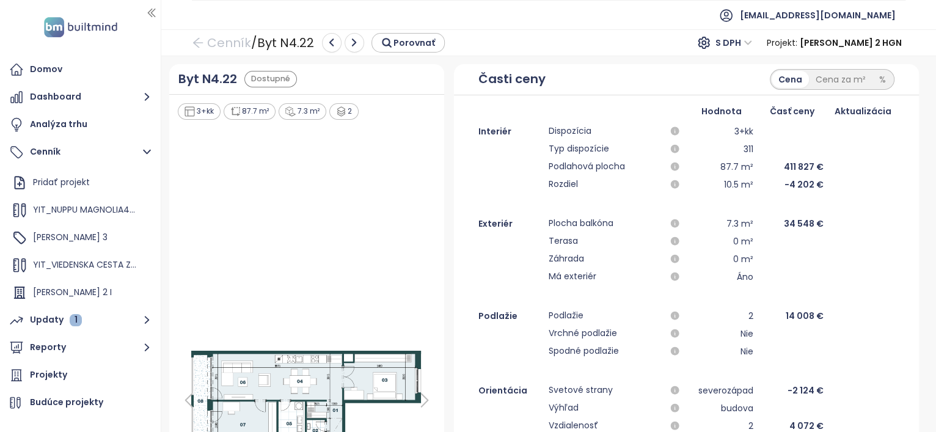
click at [519, 223] on div "Exteriér" at bounding box center [510, 223] width 63 height 15
click at [193, 43] on icon "arrow-left" at bounding box center [198, 43] width 12 height 12
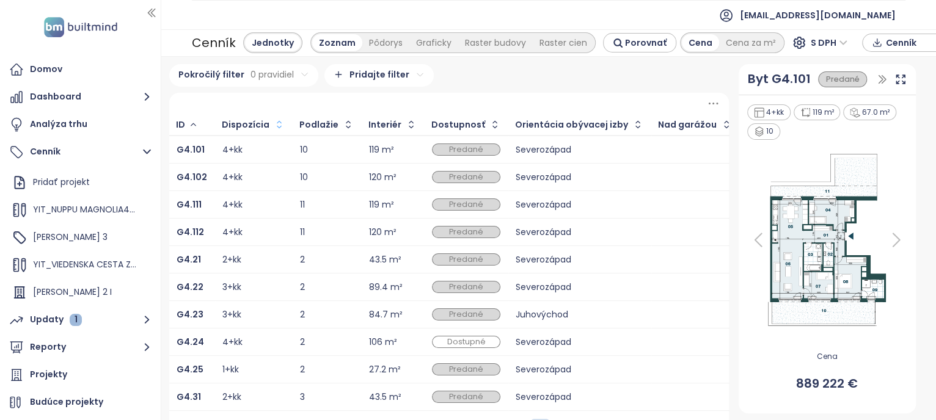
click at [273, 122] on icon "button" at bounding box center [279, 125] width 12 height 12
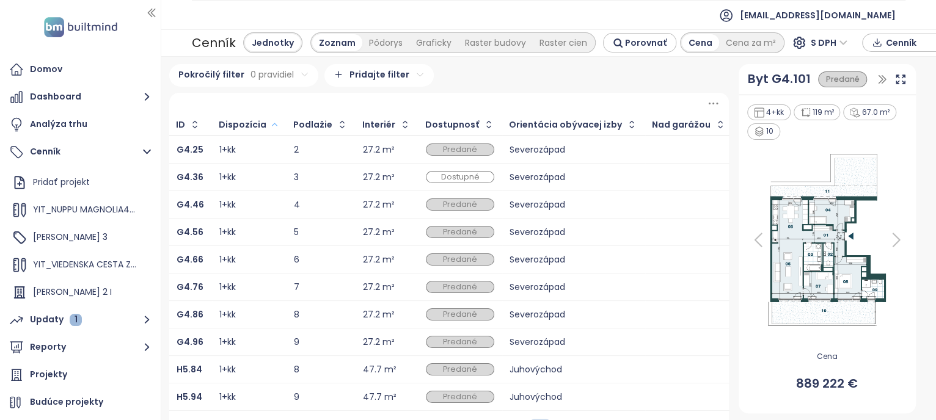
click at [272, 122] on icon "button" at bounding box center [274, 124] width 9 height 15
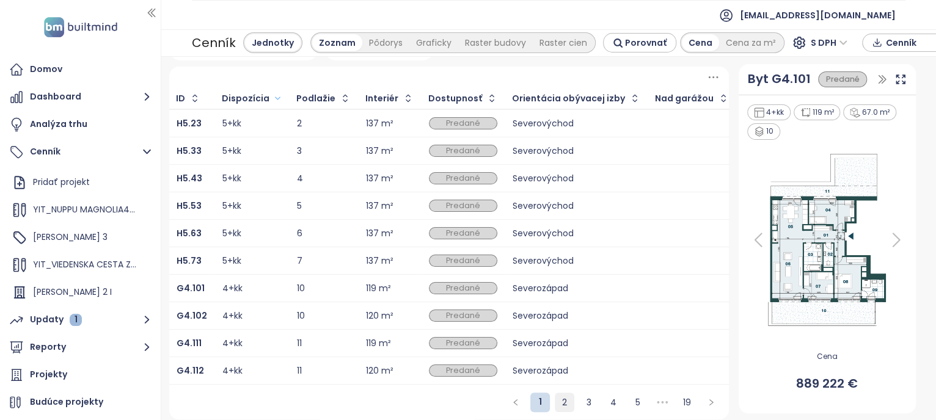
click at [556, 400] on link "2" at bounding box center [565, 403] width 18 height 18
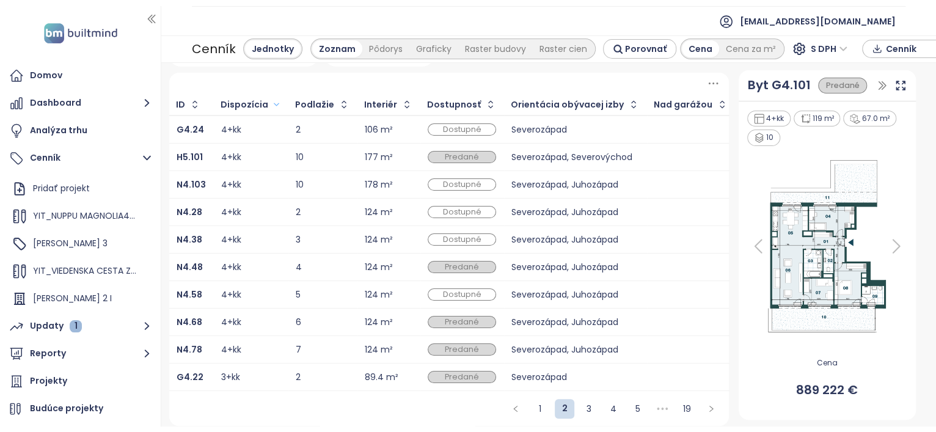
scroll to position [0, 0]
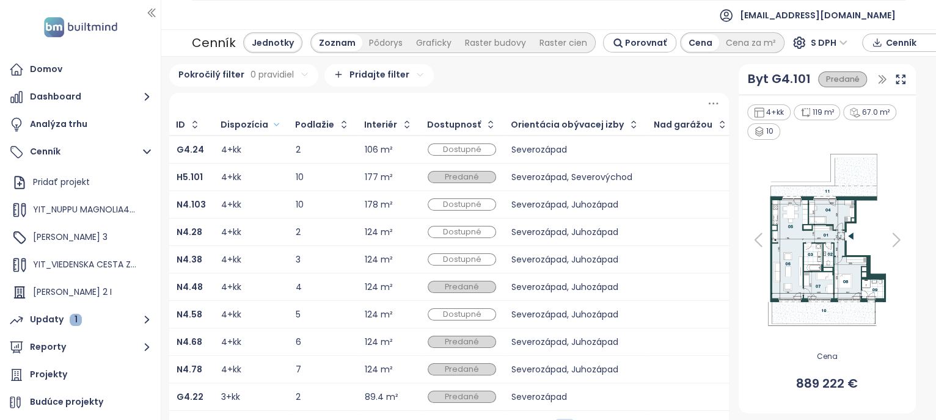
click at [384, 232] on div "124 m²" at bounding box center [389, 232] width 48 height 15
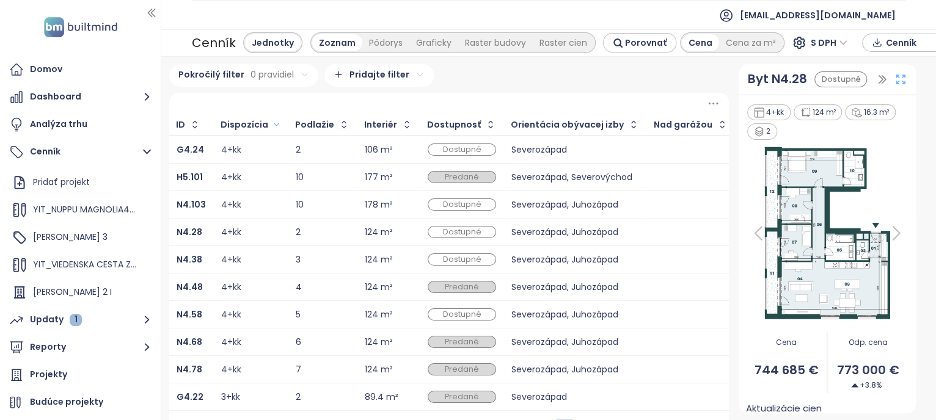
click at [895, 84] on icon at bounding box center [901, 79] width 12 height 12
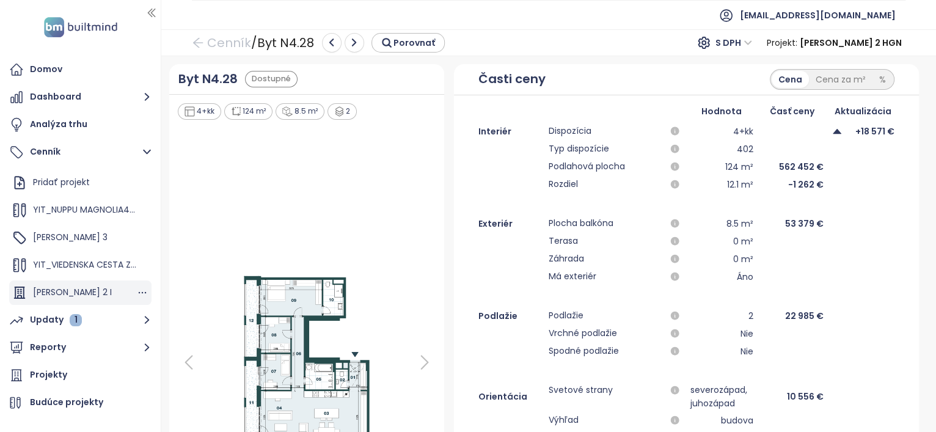
click at [74, 286] on div "[PERSON_NAME] 2 I" at bounding box center [80, 293] width 142 height 24
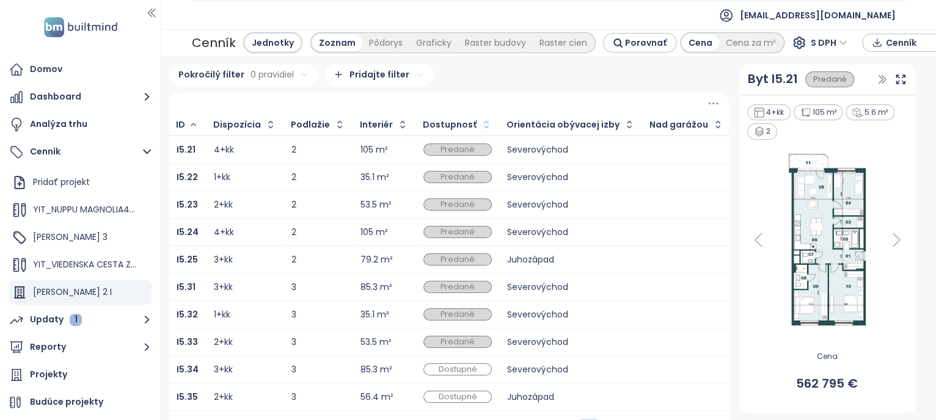
click at [480, 120] on icon "button" at bounding box center [486, 125] width 12 height 12
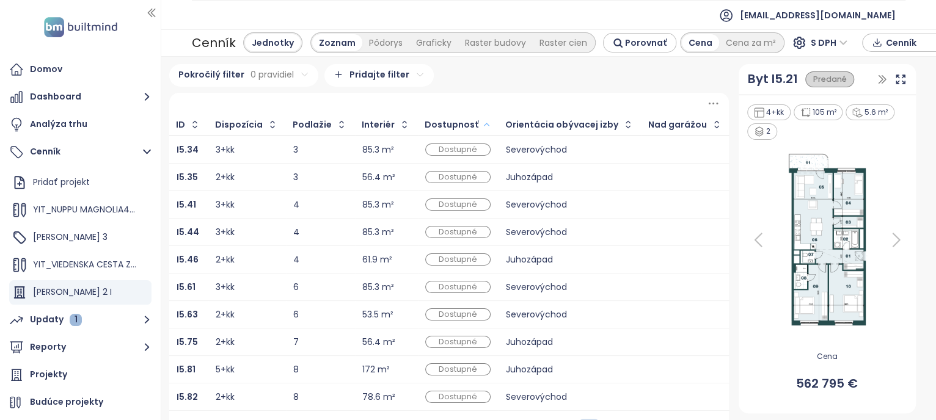
click at [252, 254] on div "2+kk" at bounding box center [247, 259] width 62 height 15
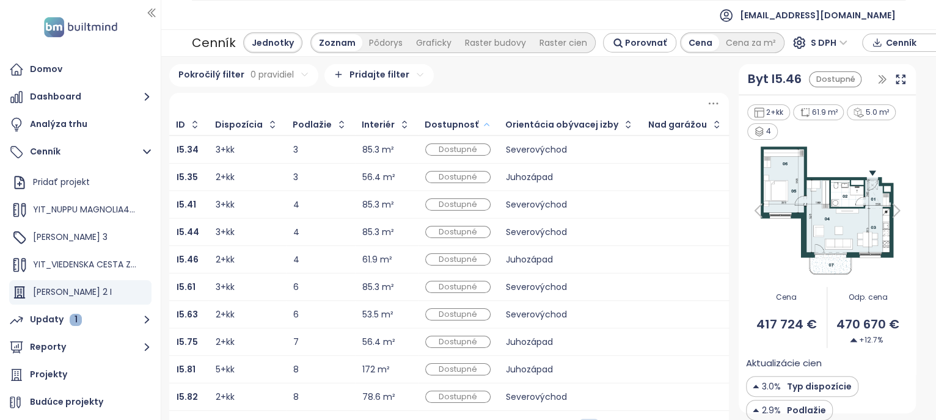
click at [559, 280] on div "Severovýchod" at bounding box center [570, 287] width 128 height 15
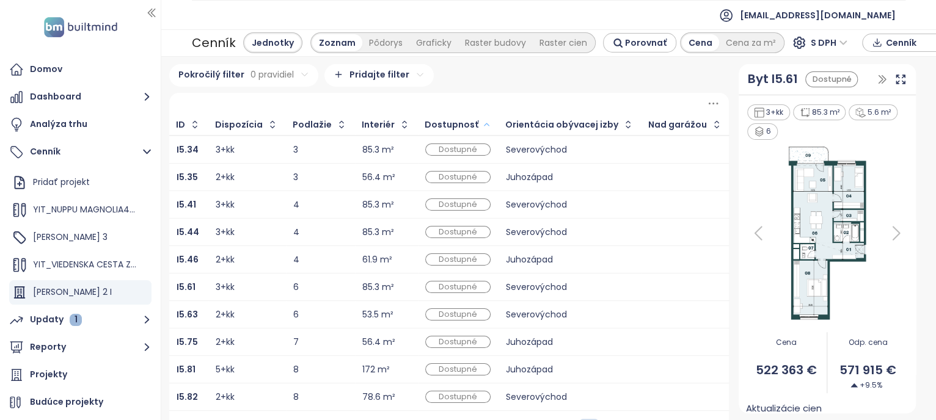
click at [506, 252] on div "Juhozápad" at bounding box center [570, 259] width 128 height 15
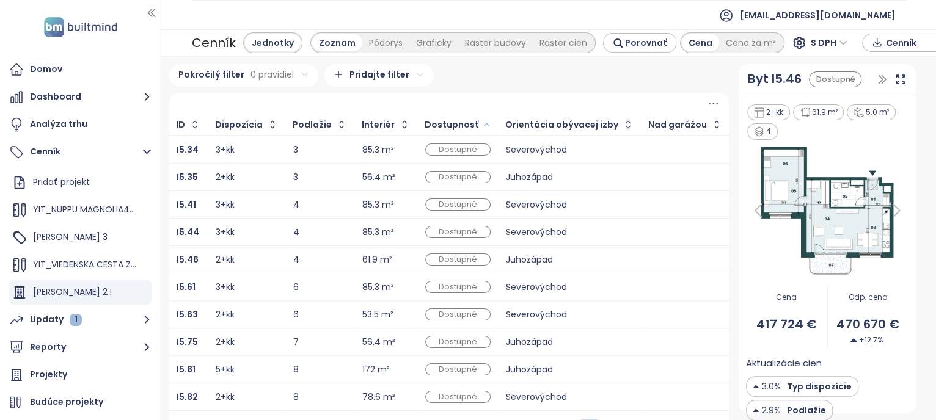
click at [564, 72] on div "Pokročilý filter 0 pravidiel Pridajte filter" at bounding box center [449, 75] width 560 height 23
click at [70, 323] on div "1" at bounding box center [76, 320] width 12 height 12
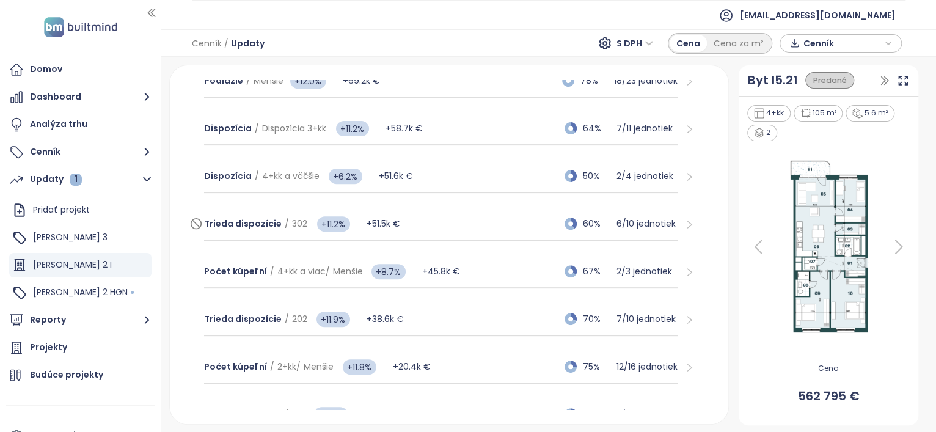
scroll to position [332, 0]
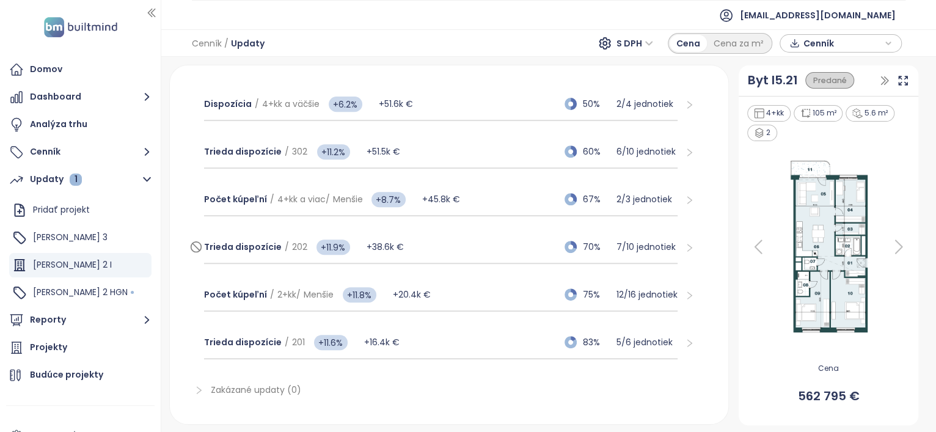
click at [435, 250] on div "Trieda dispozície / 202 +11.9% +38.6k € 70% 7 / 10 jednotiek" at bounding box center [441, 247] width 474 height 33
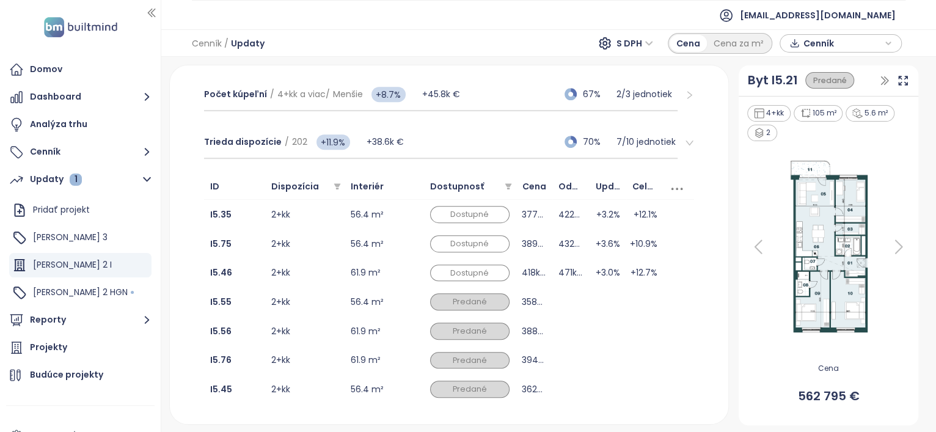
scroll to position [438, 0]
click at [563, 212] on td "422k €" at bounding box center [570, 213] width 37 height 29
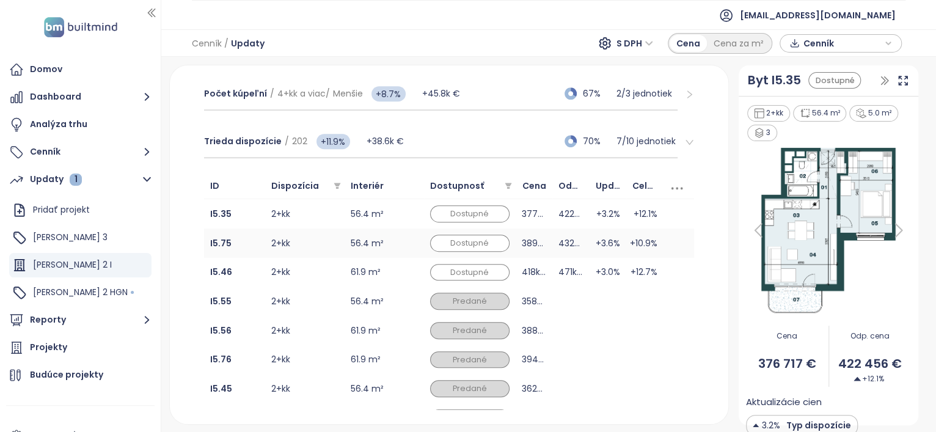
click at [565, 241] on td "432k €" at bounding box center [570, 243] width 37 height 29
click at [579, 270] on td "471k €" at bounding box center [570, 272] width 37 height 29
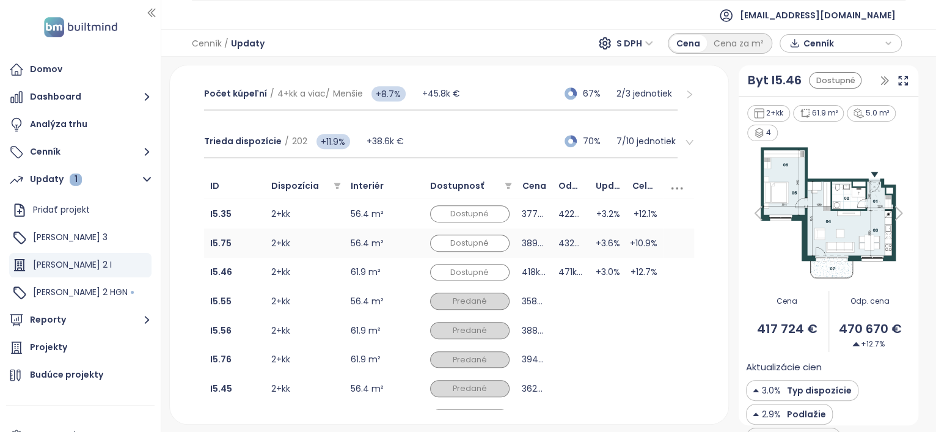
click at [573, 243] on td "432k €" at bounding box center [570, 243] width 37 height 29
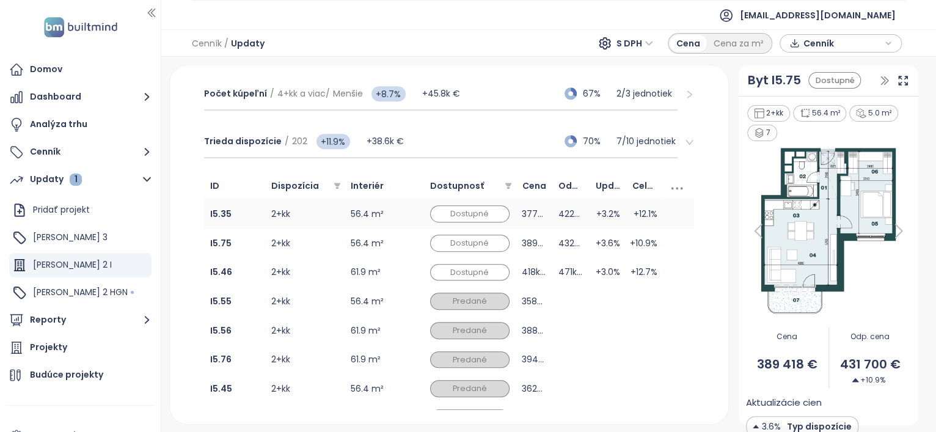
click at [573, 207] on td "422k €" at bounding box center [570, 213] width 37 height 29
click at [591, 267] on td "+3.0%" at bounding box center [608, 272] width 37 height 29
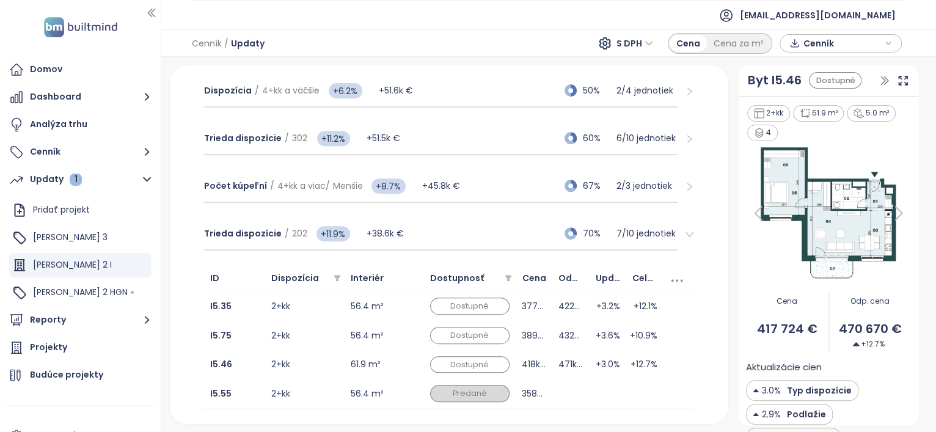
scroll to position [345, 0]
click at [482, 137] on div "Trieda dispozície / 302 +11.2% +51.5k € 60% 6 / 10 jednotiek" at bounding box center [441, 139] width 474 height 33
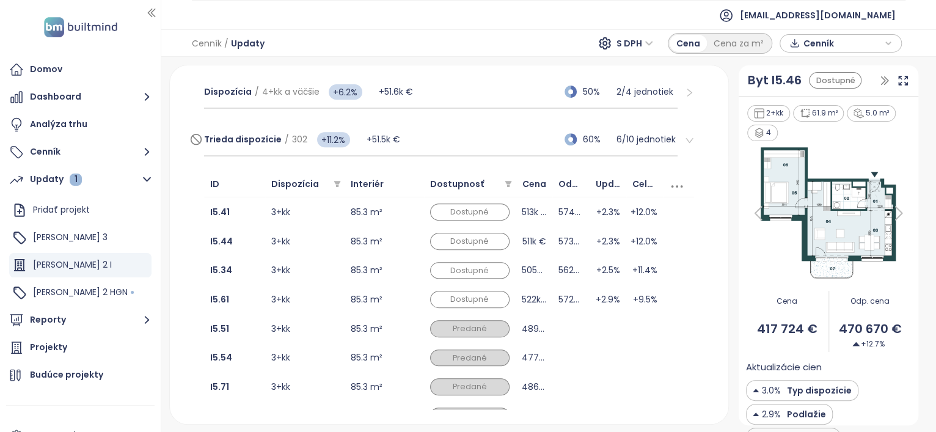
click at [482, 137] on div "Trieda dispozície / 302 +11.2% +51.5k € 60% 6 / 10 jednotiek" at bounding box center [441, 139] width 474 height 33
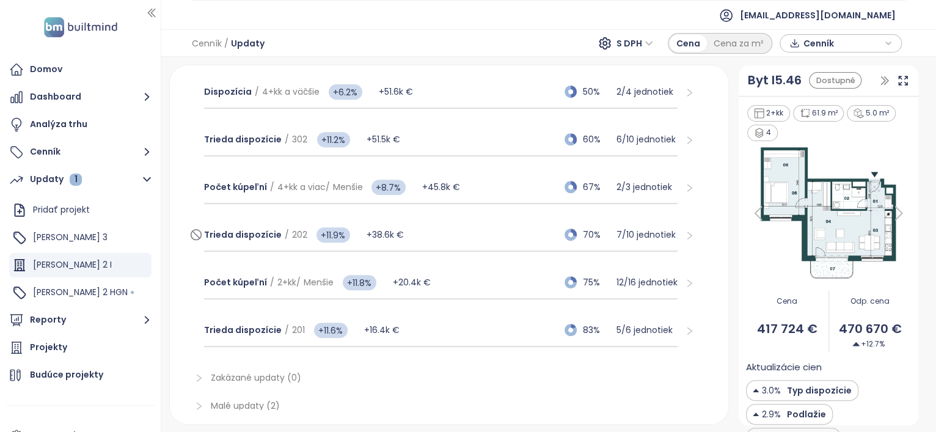
click at [472, 227] on div "Trieda dispozície / 202 +11.9% +38.6k € 70% 7 / 10 jednotiek" at bounding box center [441, 235] width 474 height 33
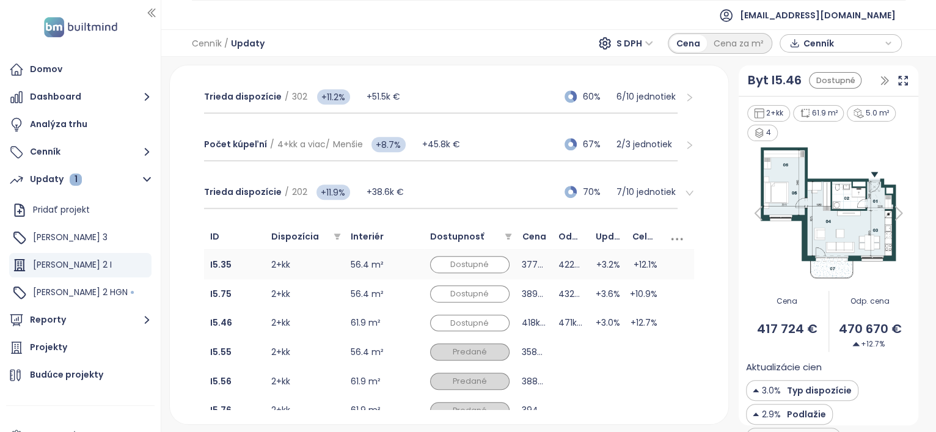
scroll to position [388, 0]
click at [546, 322] on td "418k €" at bounding box center [534, 322] width 37 height 29
click at [626, 317] on td "+12.7%" at bounding box center [644, 322] width 37 height 29
click at [383, 86] on div "Trieda dispozície / 302 +11.2% +51.5k €" at bounding box center [302, 96] width 197 height 24
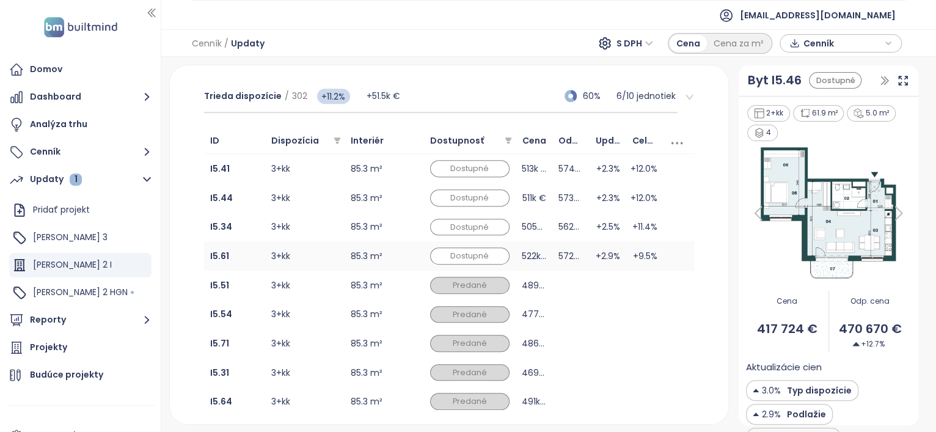
click at [300, 255] on td "3+kk" at bounding box center [304, 255] width 79 height 29
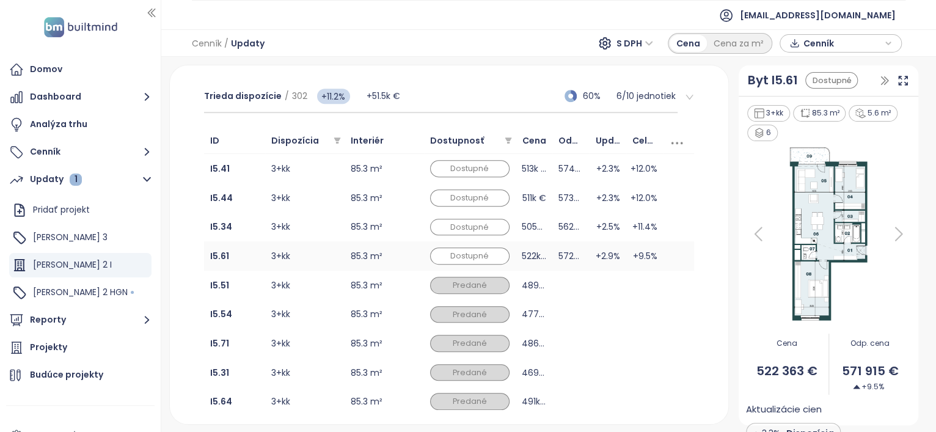
click at [633, 256] on span "+9.5%" at bounding box center [645, 255] width 24 height 13
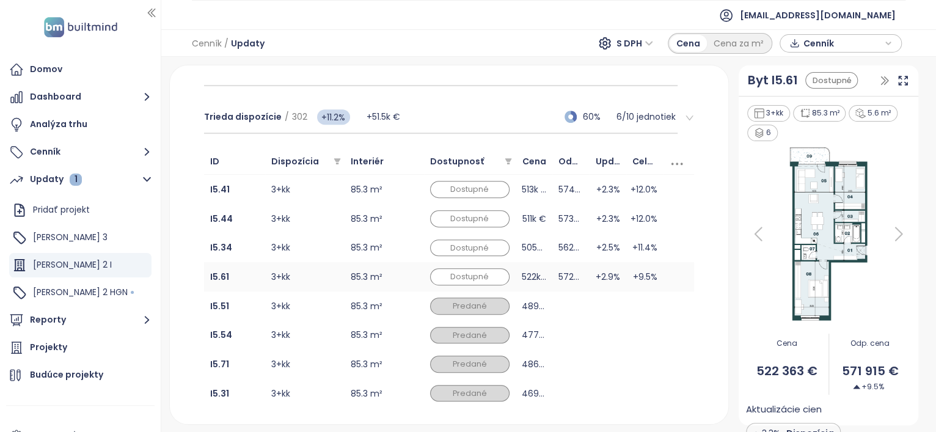
scroll to position [366, 0]
click at [590, 248] on td "+2.5%" at bounding box center [608, 249] width 37 height 29
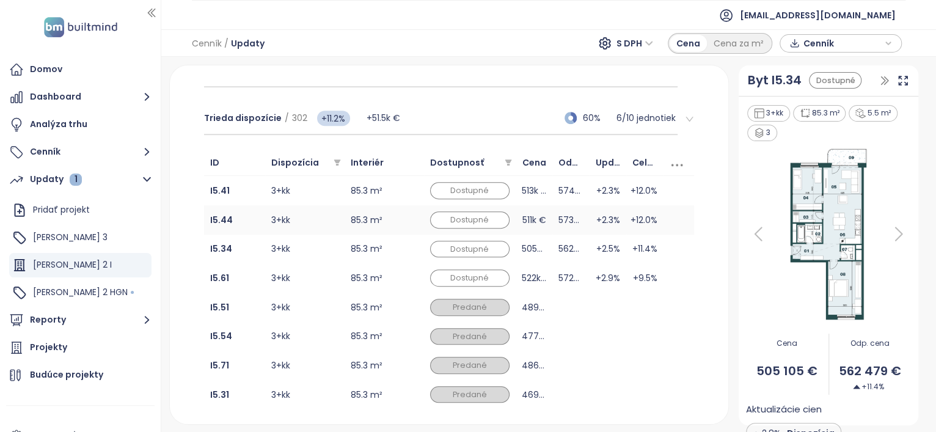
click at [567, 218] on td "573k €" at bounding box center [570, 219] width 37 height 29
click at [592, 191] on td "+2.3%" at bounding box center [608, 190] width 37 height 29
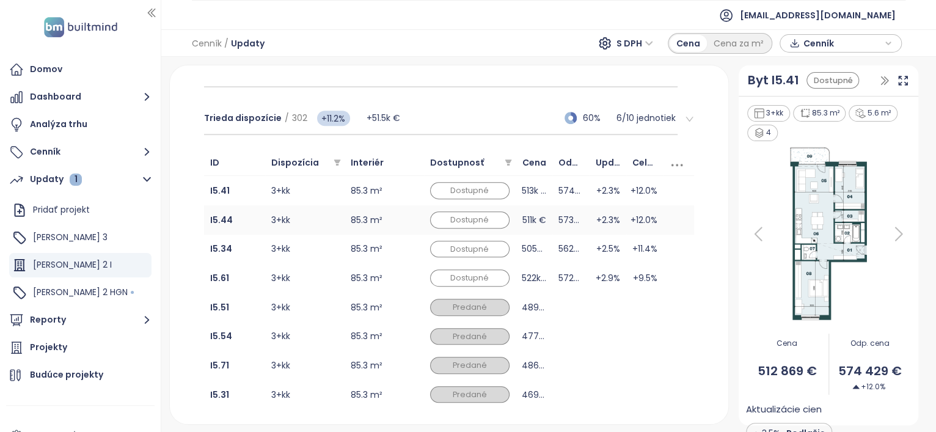
click at [582, 212] on td "573k €" at bounding box center [570, 219] width 37 height 29
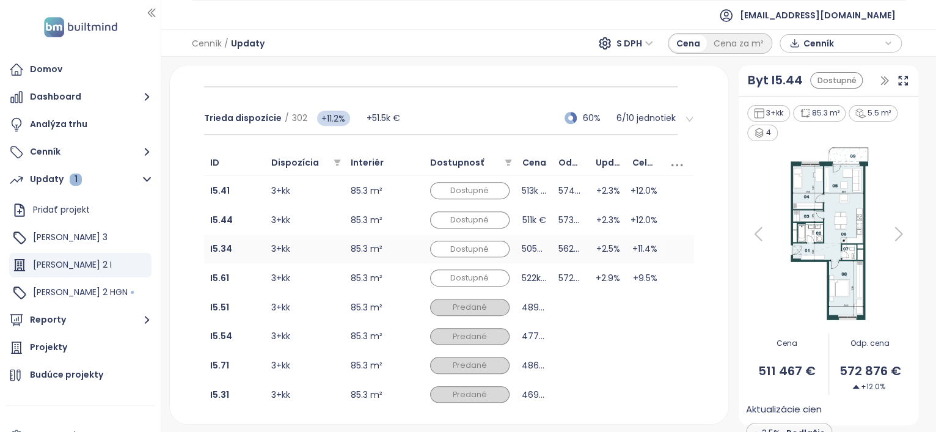
click at [575, 242] on td "562k €" at bounding box center [570, 249] width 37 height 29
click at [579, 277] on td "572k €" at bounding box center [570, 277] width 37 height 29
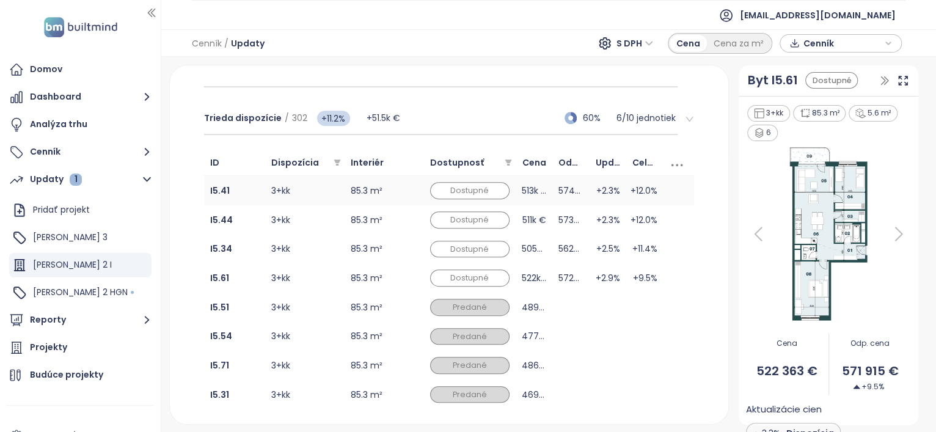
click at [582, 191] on td "574k €" at bounding box center [570, 190] width 37 height 29
click at [581, 189] on td "574k €" at bounding box center [570, 190] width 37 height 29
click at [580, 218] on td "573k €" at bounding box center [570, 219] width 37 height 29
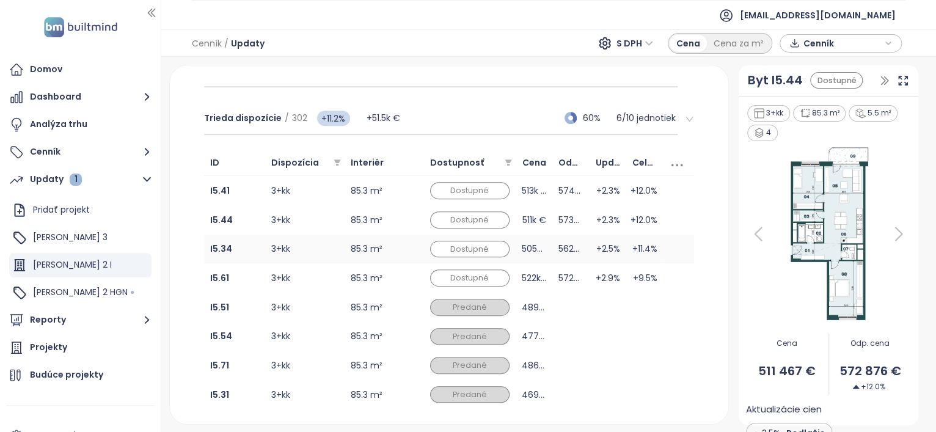
click at [575, 241] on td "562k €" at bounding box center [570, 249] width 37 height 29
click at [590, 275] on td "+2.9%" at bounding box center [608, 277] width 37 height 29
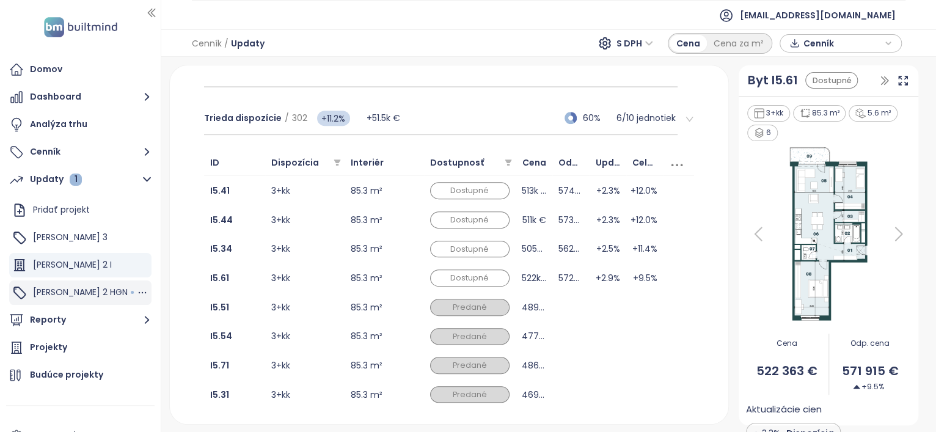
click at [83, 295] on span "[PERSON_NAME] 2 HGN" at bounding box center [80, 292] width 95 height 12
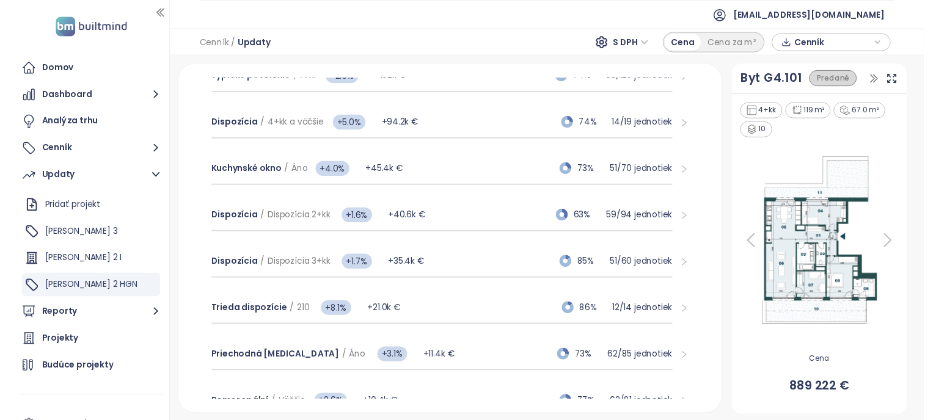
scroll to position [262, 0]
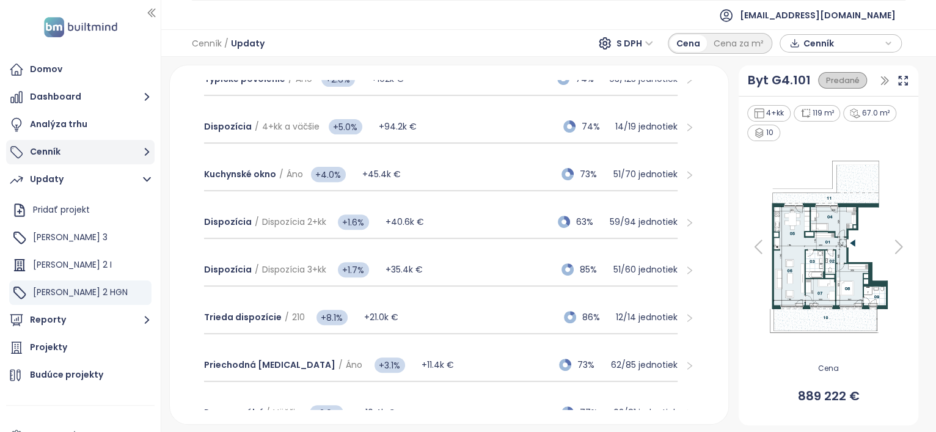
click at [75, 154] on button "Cenník" at bounding box center [80, 152] width 149 height 24
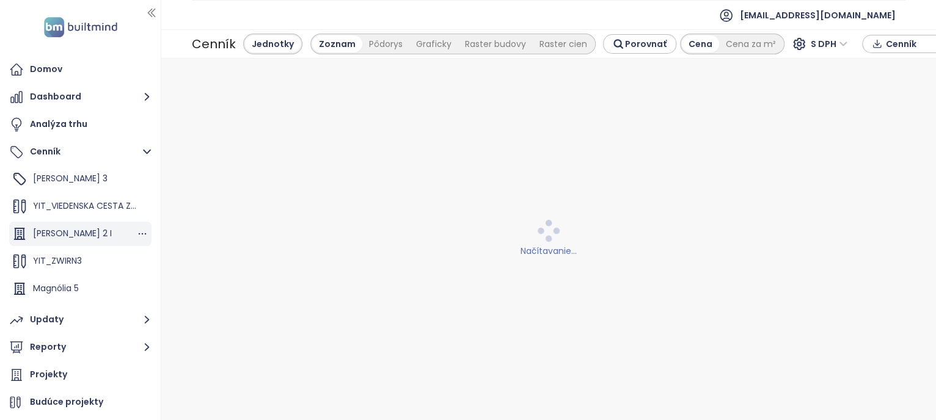
scroll to position [137, 0]
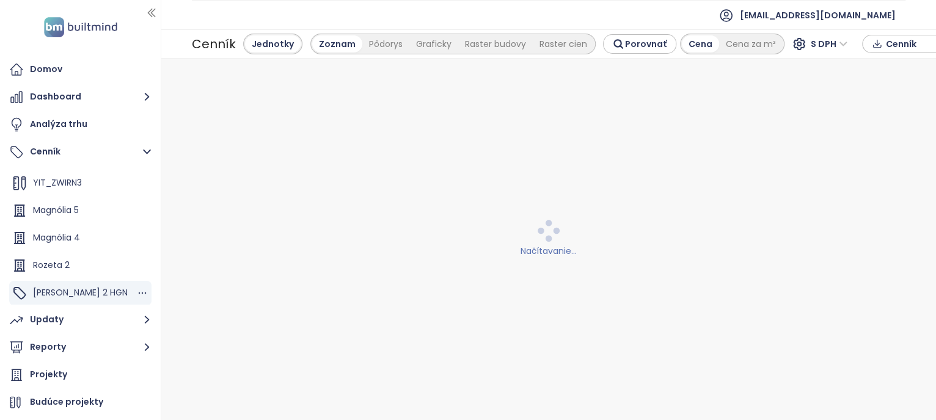
click at [73, 287] on span "[PERSON_NAME] 2 HGN" at bounding box center [80, 293] width 95 height 12
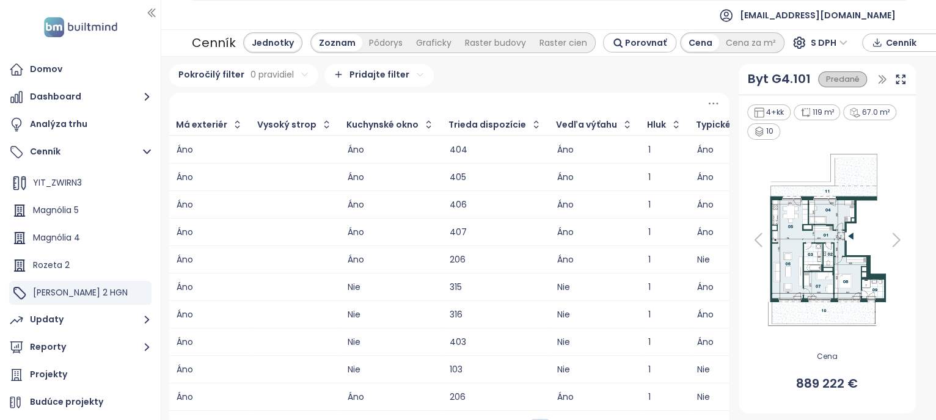
scroll to position [0, 1467]
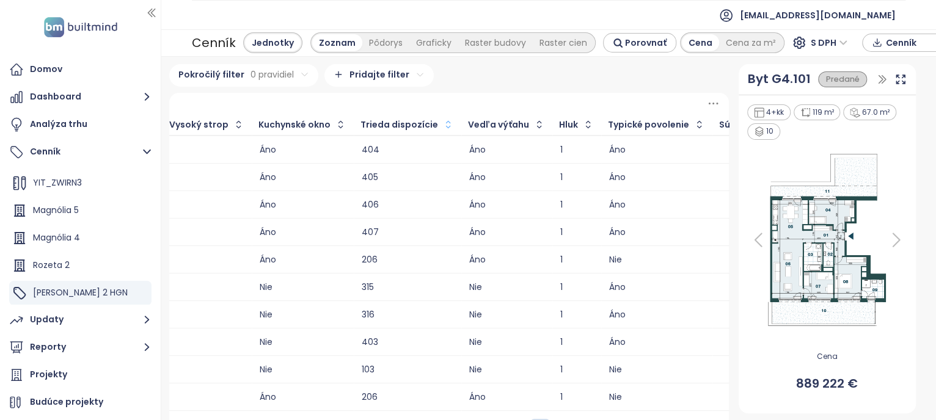
click at [442, 120] on icon "button" at bounding box center [448, 125] width 12 height 12
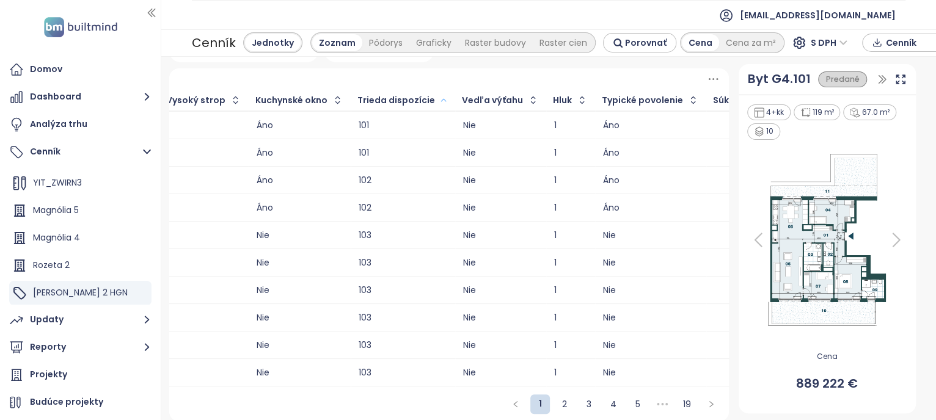
scroll to position [35, 0]
click at [604, 402] on link "4" at bounding box center [613, 403] width 18 height 18
click at [629, 400] on link "6" at bounding box center [638, 403] width 18 height 18
click at [635, 406] on link "8" at bounding box center [638, 403] width 18 height 18
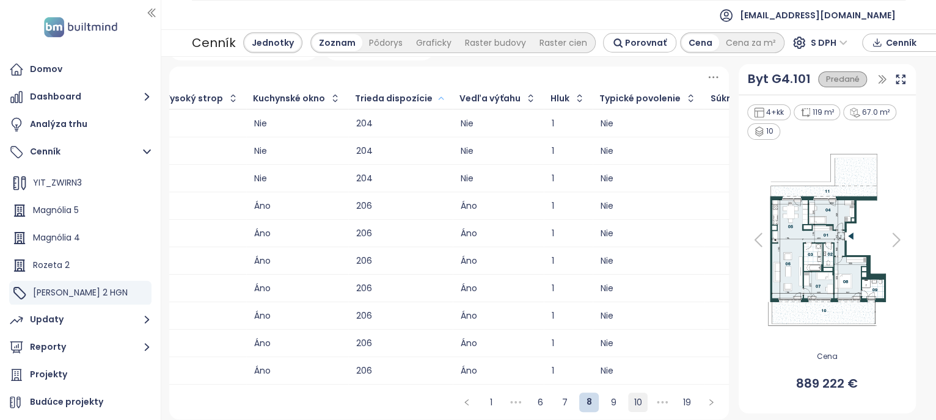
click at [629, 404] on link "10" at bounding box center [638, 403] width 18 height 18
click at [633, 403] on link "12" at bounding box center [638, 403] width 18 height 18
click at [357, 285] on div "302" at bounding box center [401, 289] width 89 height 8
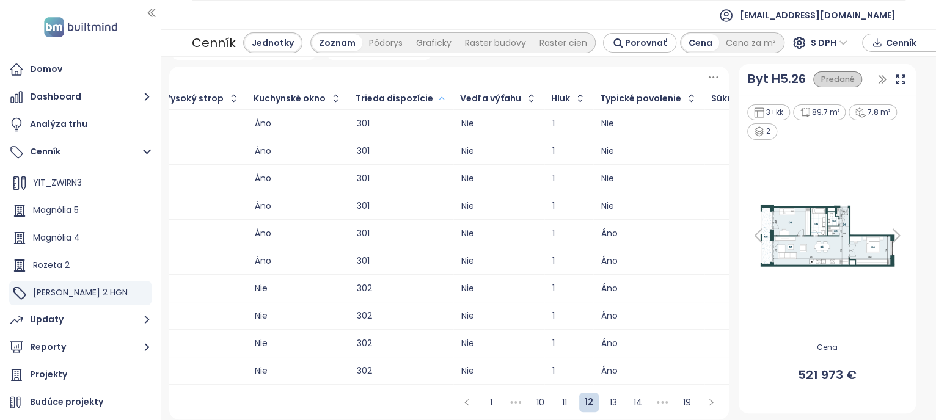
click at [357, 285] on div "302" at bounding box center [401, 289] width 89 height 8
click at [357, 312] on div "302" at bounding box center [401, 316] width 89 height 8
click at [357, 336] on div "302" at bounding box center [401, 343] width 89 height 15
click at [357, 367] on div "302" at bounding box center [401, 371] width 89 height 8
click at [357, 338] on div "302" at bounding box center [401, 343] width 89 height 15
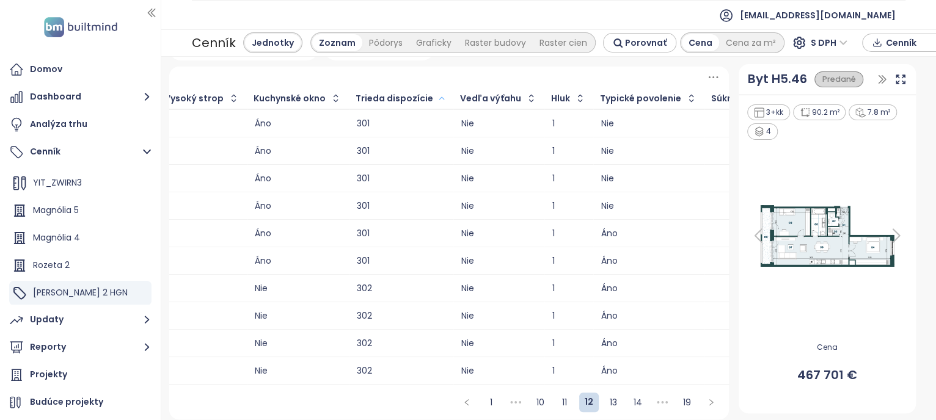
click at [357, 311] on div "302" at bounding box center [401, 316] width 89 height 15
click at [357, 285] on div "302" at bounding box center [401, 289] width 89 height 8
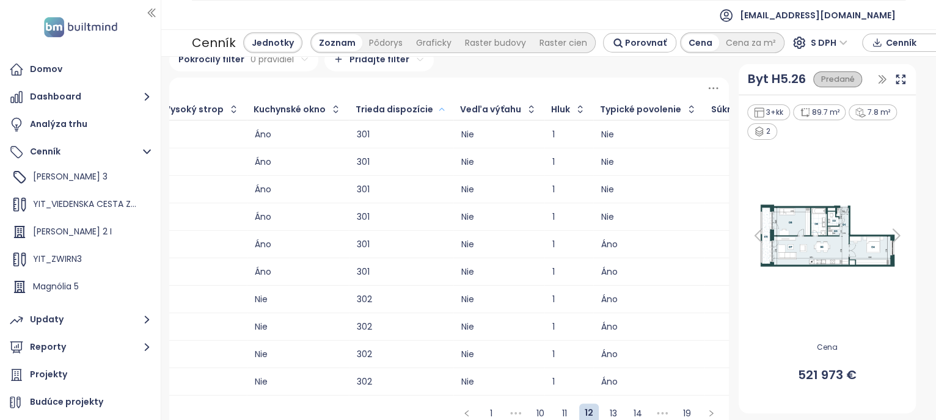
scroll to position [0, 0]
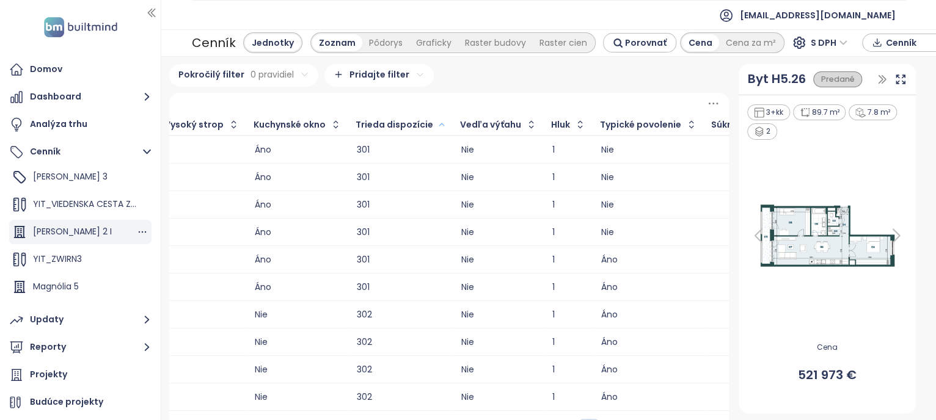
click at [83, 231] on div "[PERSON_NAME] 2 I" at bounding box center [80, 232] width 142 height 24
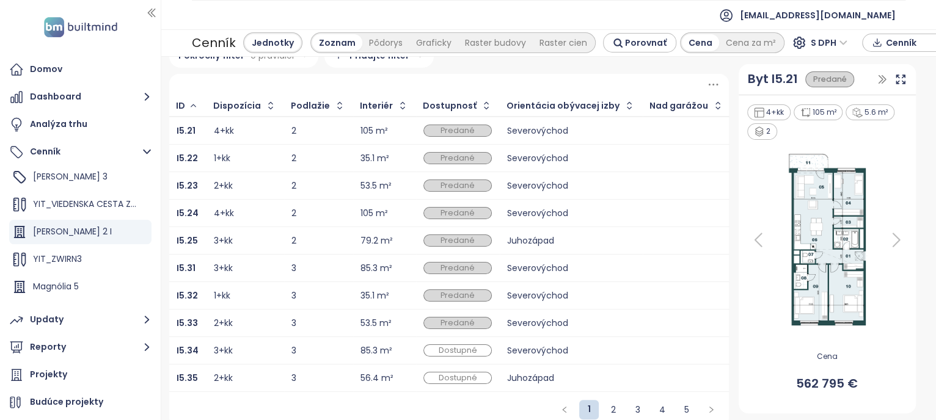
scroll to position [35, 0]
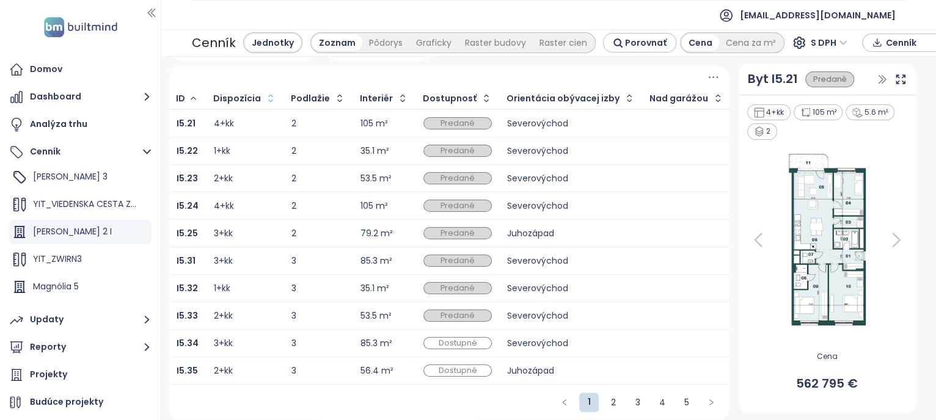
click at [265, 92] on icon "button" at bounding box center [271, 98] width 12 height 12
click at [658, 407] on link "4" at bounding box center [662, 403] width 18 height 18
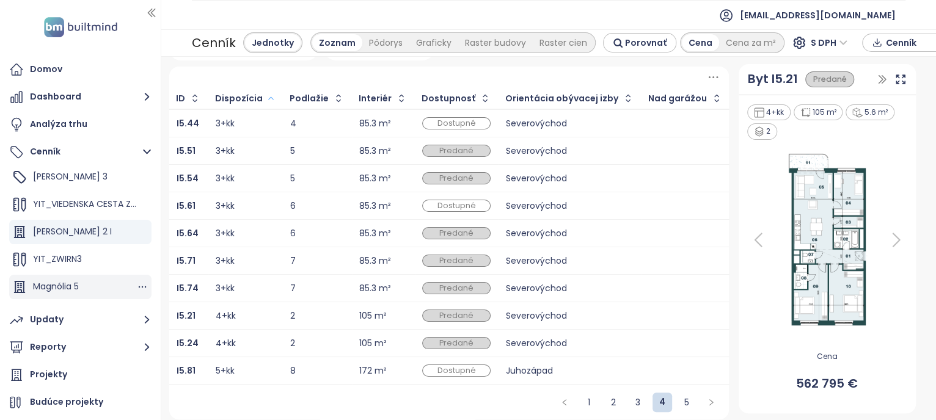
scroll to position [137, 0]
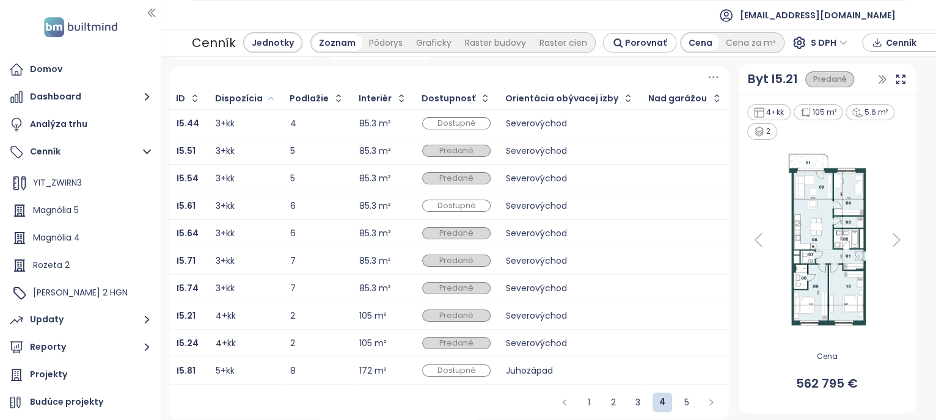
click at [648, 67] on div at bounding box center [449, 77] width 560 height 21
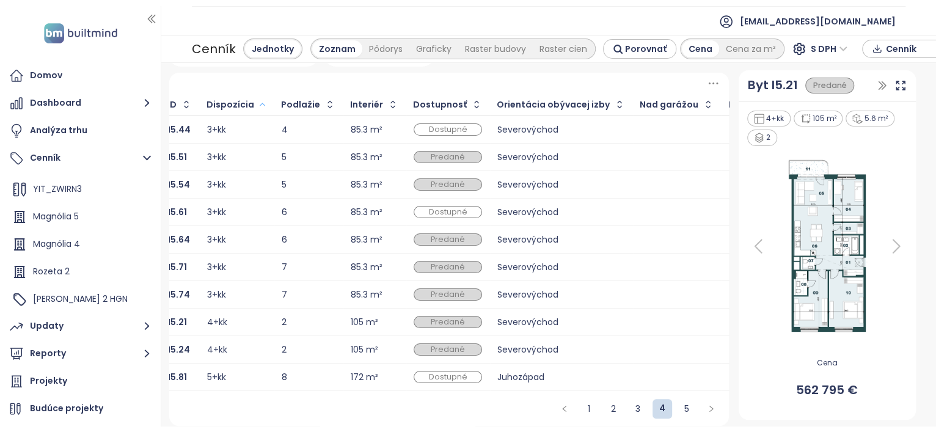
scroll to position [0, 0]
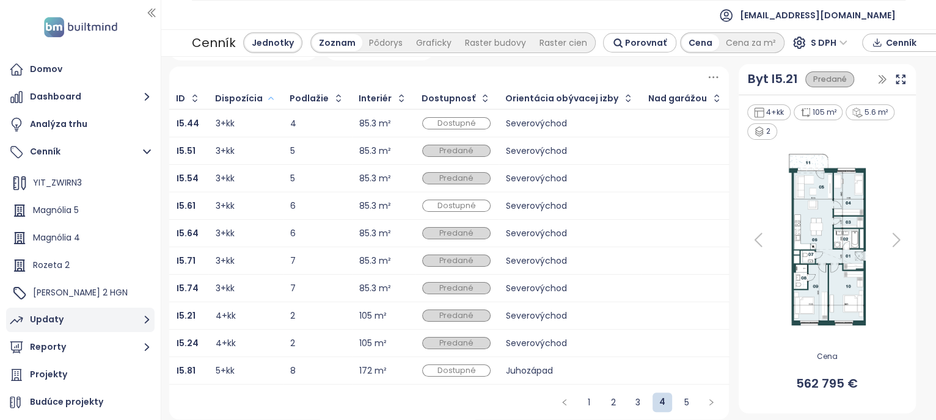
click at [72, 320] on button "Updaty" at bounding box center [80, 320] width 149 height 24
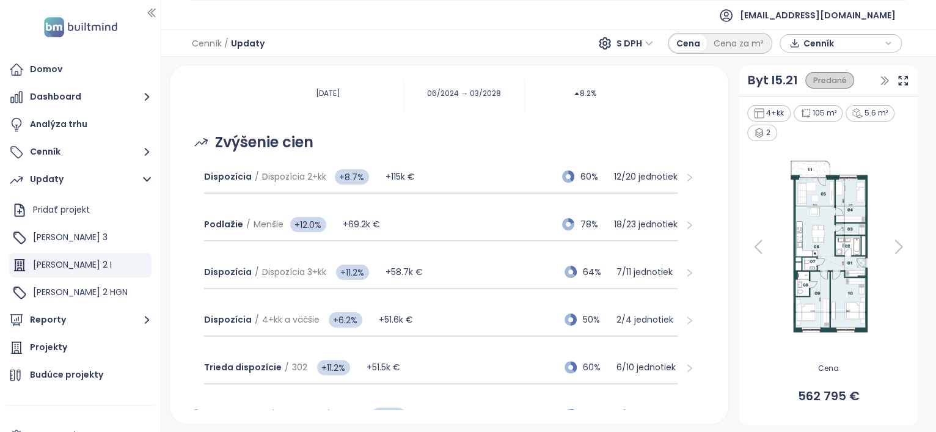
scroll to position [229, 0]
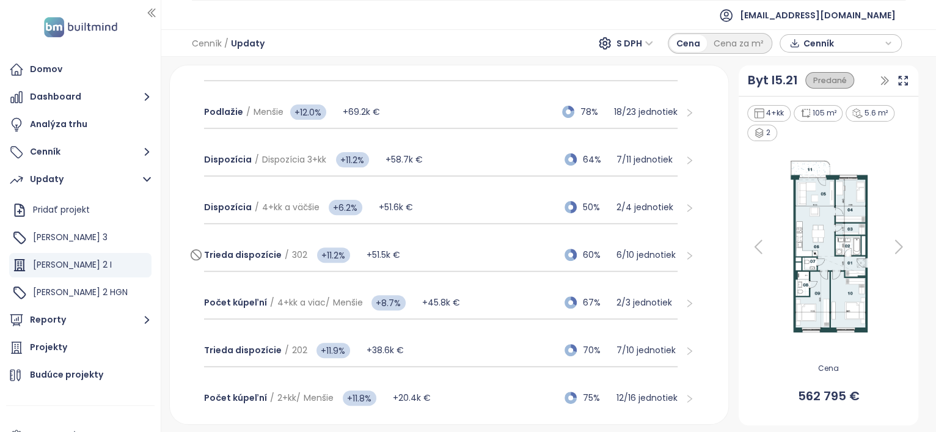
click at [488, 249] on div "Trieda dispozície / 302 +11.2% +51.5k € 60% 6 / 10 jednotiek" at bounding box center [441, 255] width 474 height 33
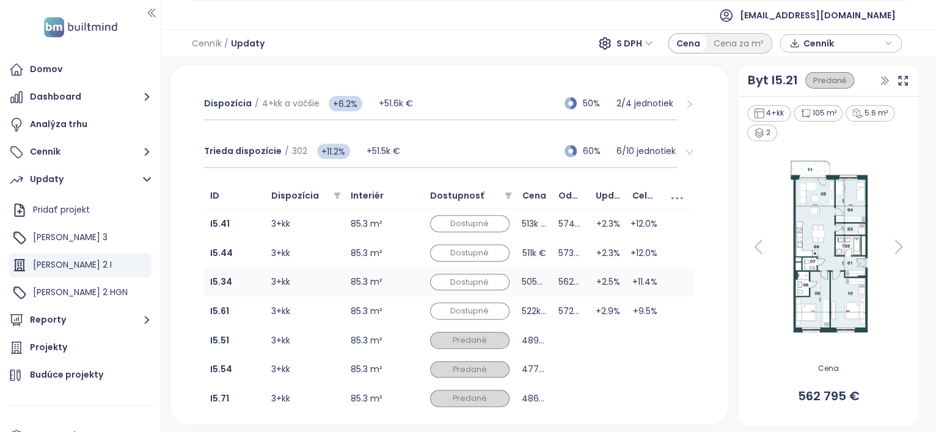
scroll to position [382, 0]
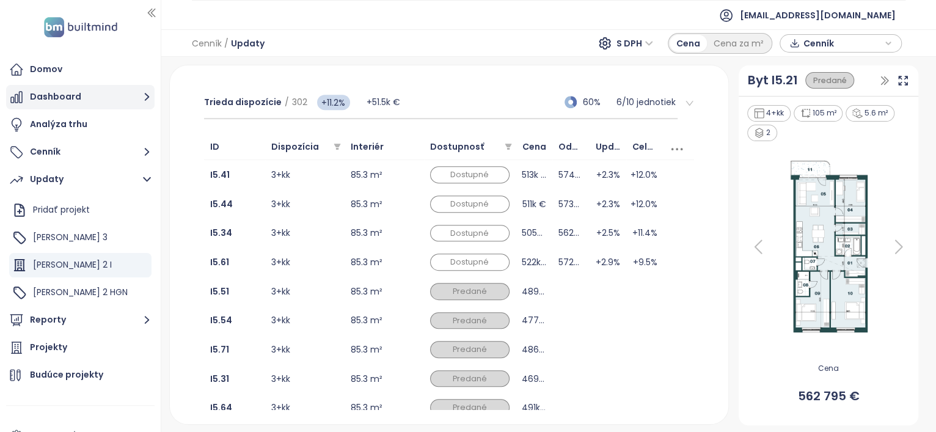
click at [107, 101] on button "Dashboard" at bounding box center [80, 97] width 149 height 24
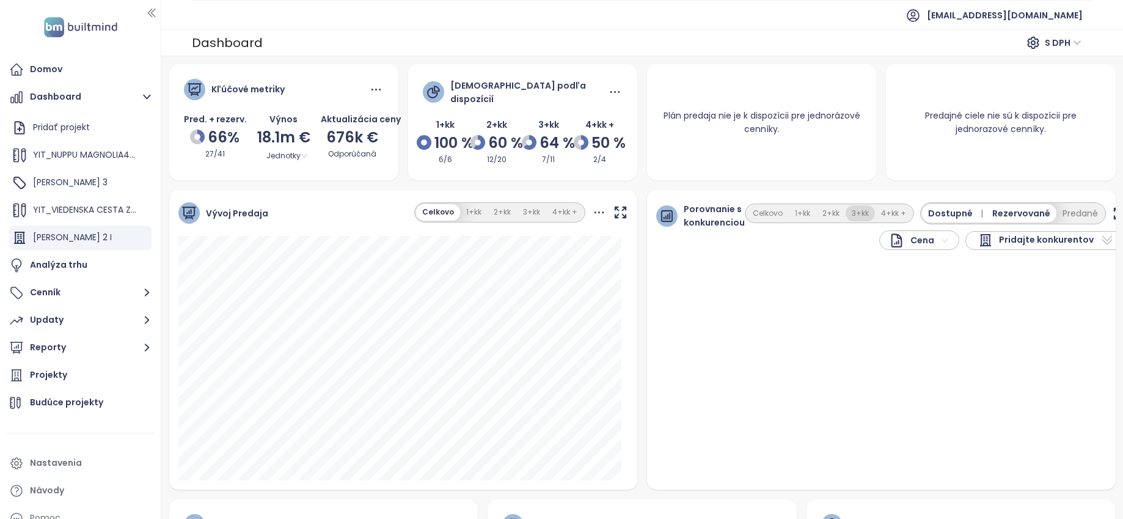
click at [849, 212] on button "3+kk" at bounding box center [860, 213] width 29 height 17
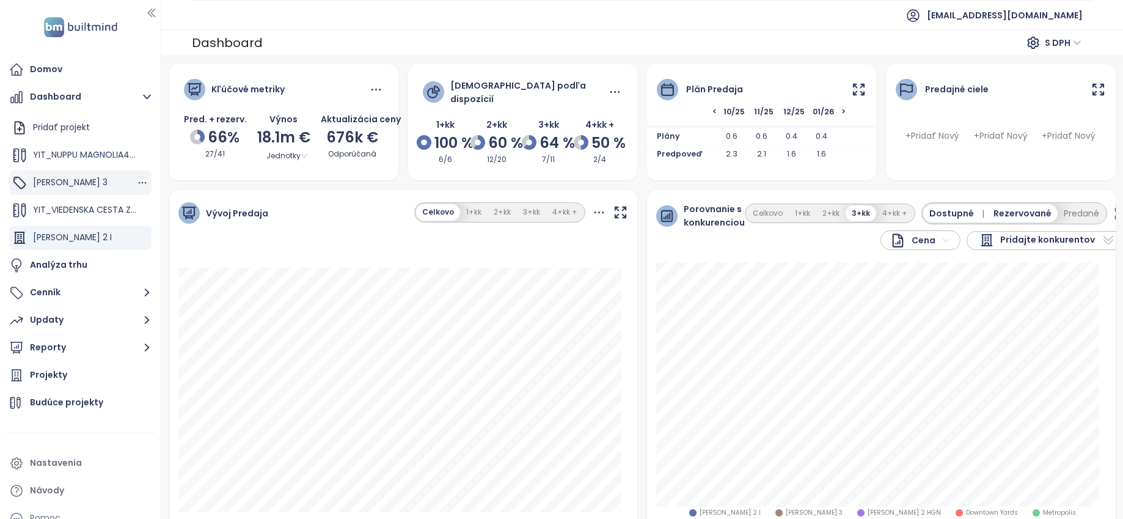
click at [60, 178] on span "[PERSON_NAME] 3" at bounding box center [70, 182] width 75 height 12
click at [857, 212] on button "3+kk" at bounding box center [861, 213] width 29 height 17
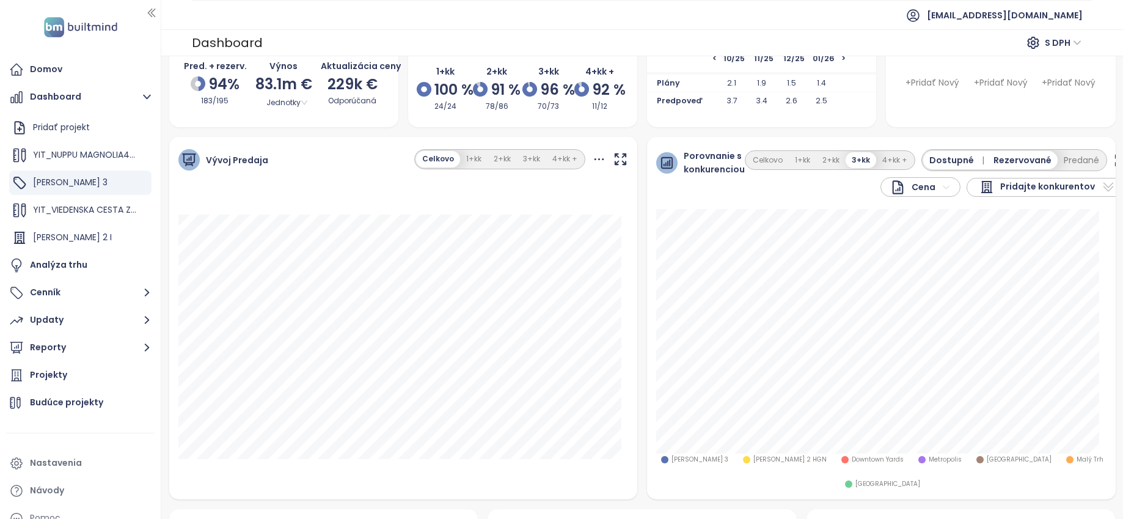
scroll to position [92, 0]
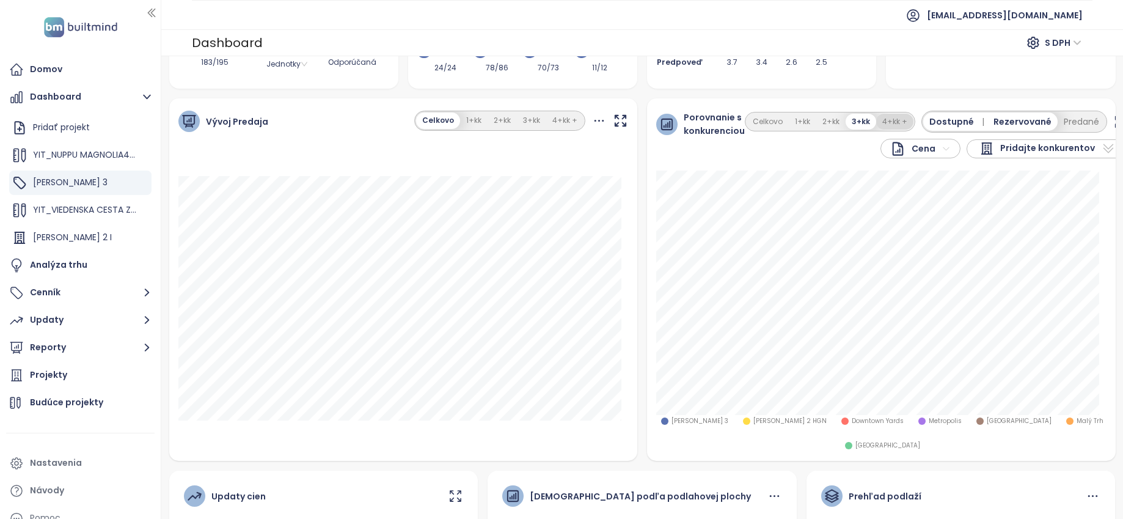
click at [876, 121] on button "4+kk +" at bounding box center [894, 122] width 37 height 17
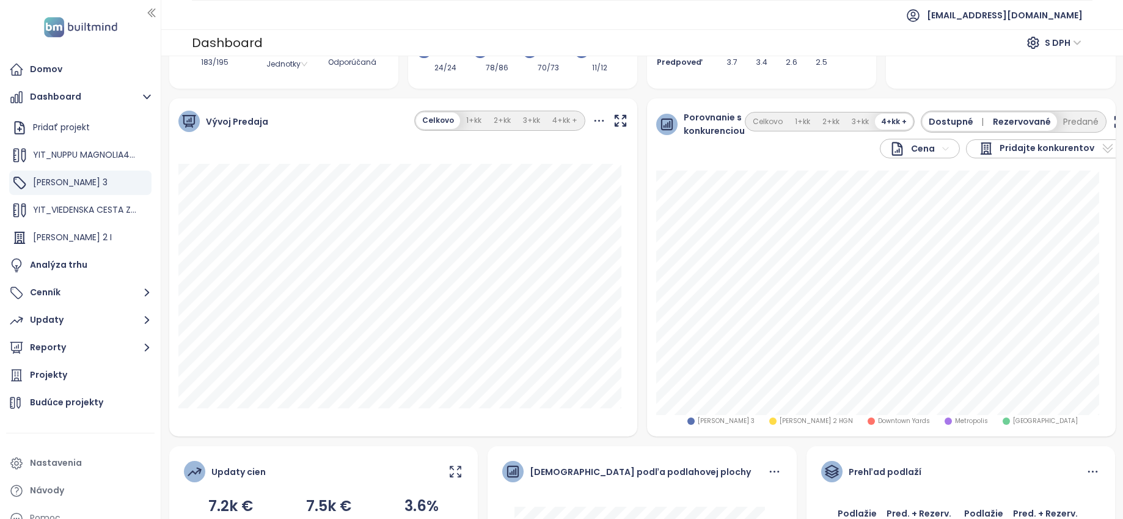
click at [736, 340] on div "Porovnanie s konkurenciou Cena Pridajte konkurentov Celkovo 1+kk 2+kk 3+kk 4+kk…" at bounding box center [881, 267] width 469 height 338
click at [847, 115] on button "3+kk" at bounding box center [860, 122] width 29 height 17
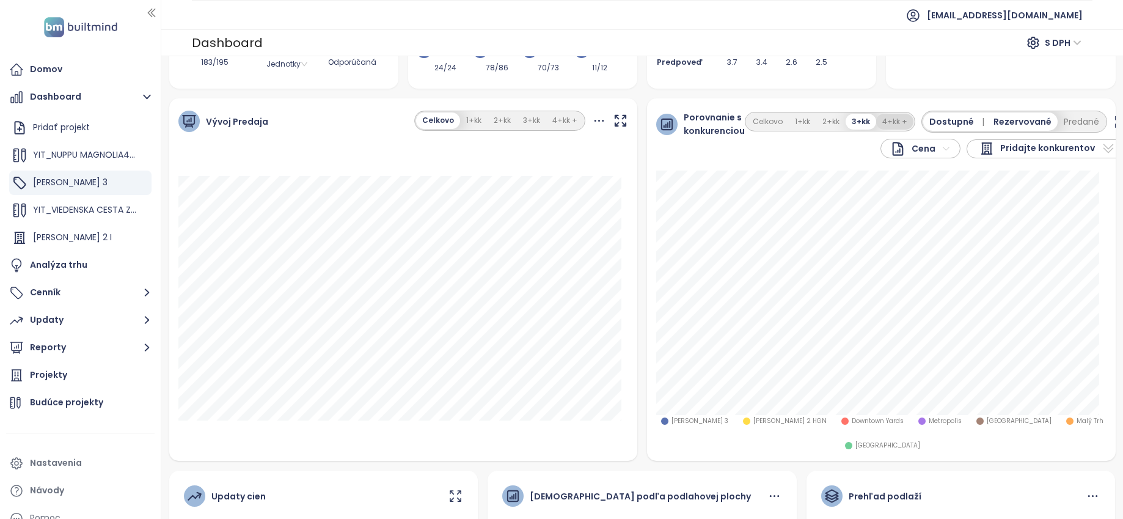
click at [889, 122] on button "4+kk +" at bounding box center [894, 122] width 37 height 17
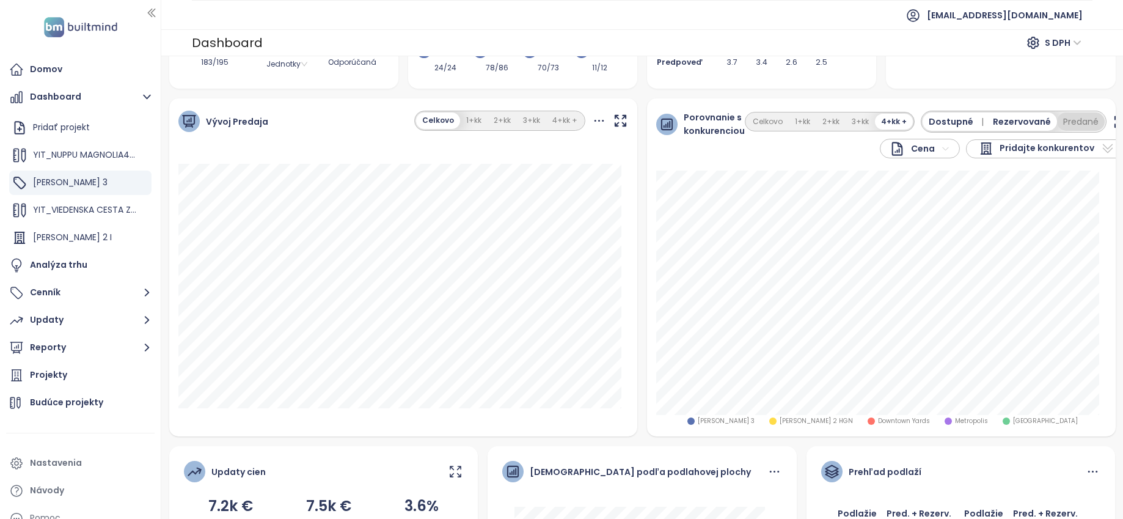
click at [936, 117] on button "Predané" at bounding box center [1081, 121] width 48 height 18
click at [791, 431] on div "Kľúčové metriky Pred. + rezerv. 94% 183/195 Výnos 83.1m € Jednotky Aktualizácia…" at bounding box center [642, 374] width 956 height 805
click at [642, 167] on div "Porovnanie s konkurenciou Cena Pridajte konkurentov Celkovo 1+kk 2+kk 3+kk 4+kk…" at bounding box center [881, 267] width 479 height 338
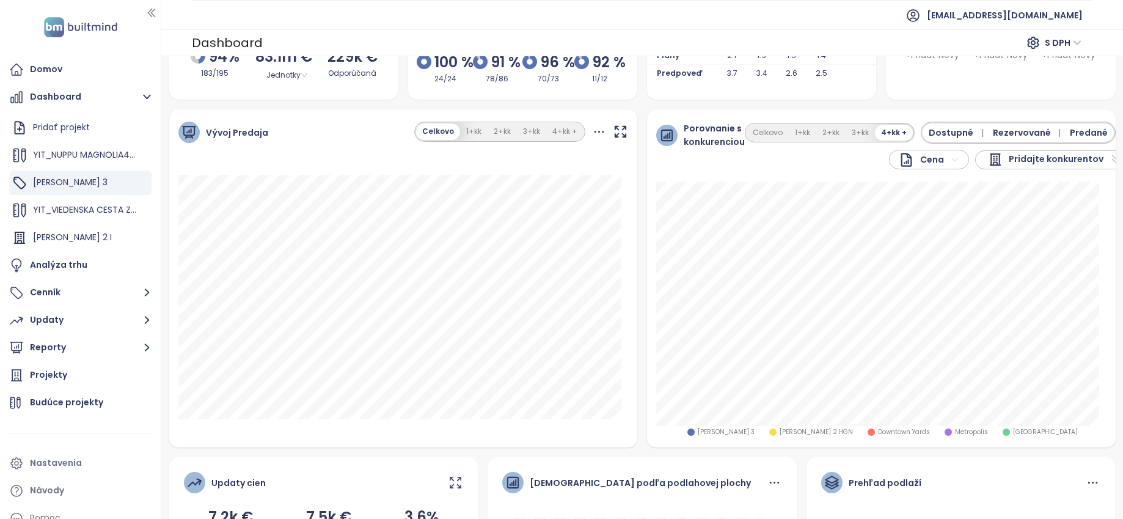
scroll to position [0, 0]
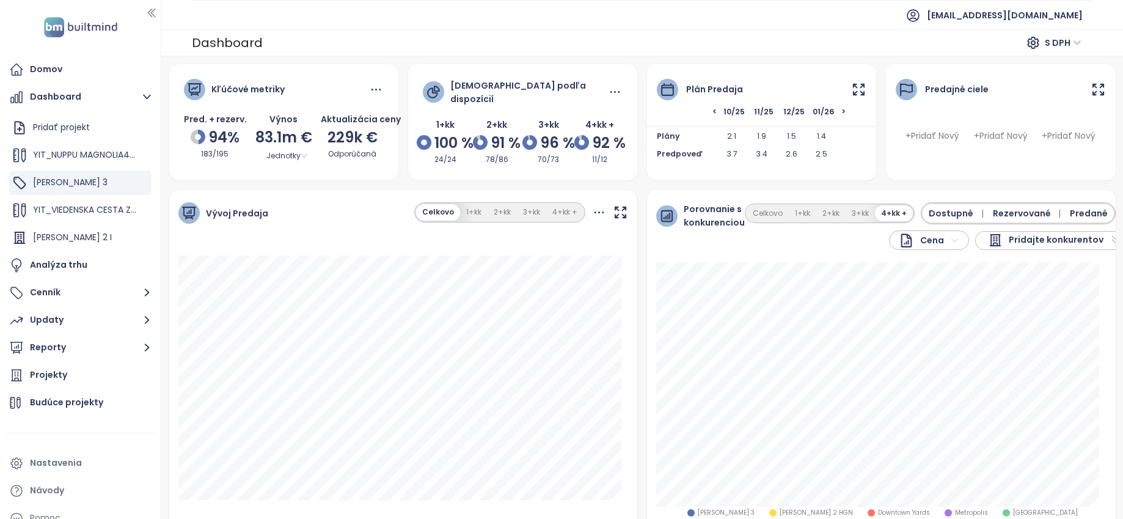
click at [642, 257] on div "Porovnanie s konkurenciou Cena Pridajte konkurentov Celkovo 1+kk 2+kk 3+kk 4+kk…" at bounding box center [881, 359] width 479 height 338
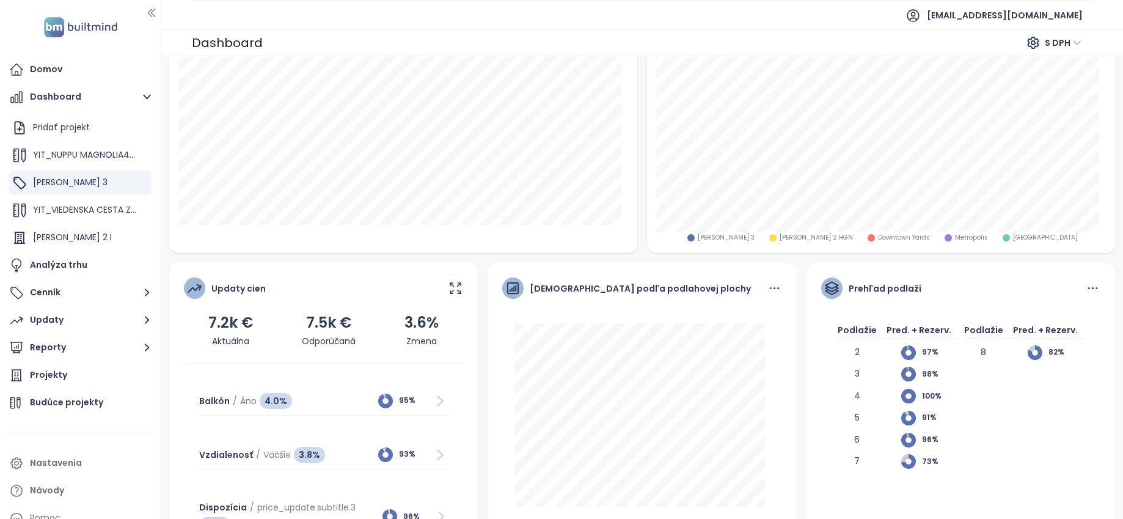
scroll to position [92, 0]
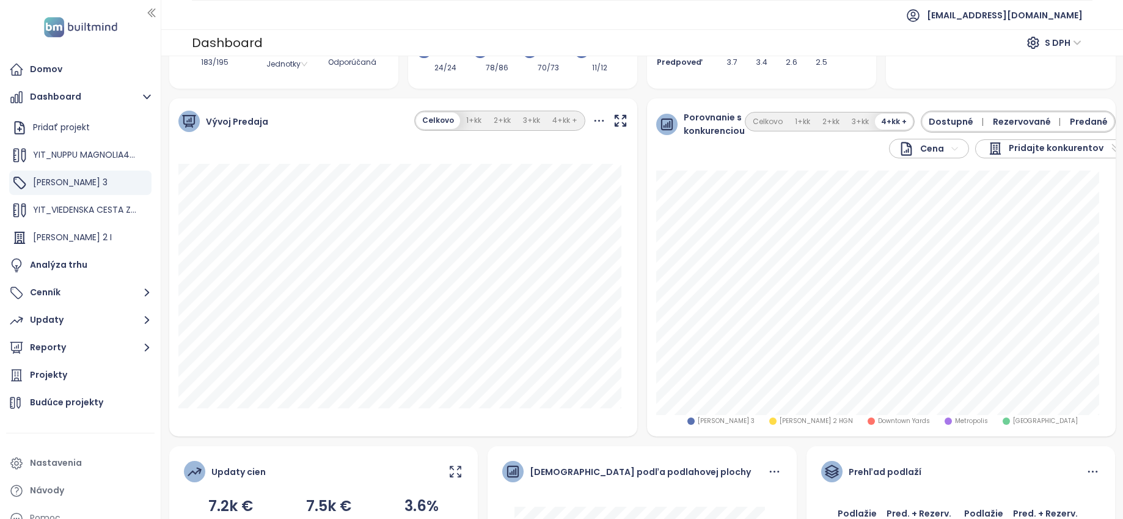
click at [627, 238] on div "1. júna 2026 Plán: 100%" at bounding box center [403, 291] width 469 height 254
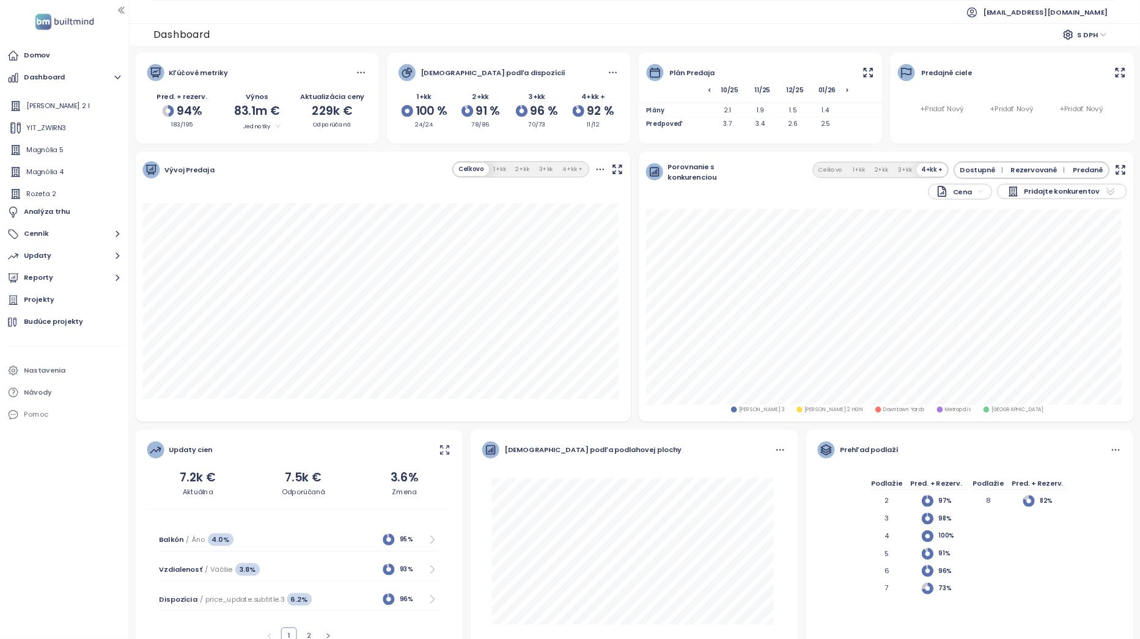
scroll to position [105, 0]
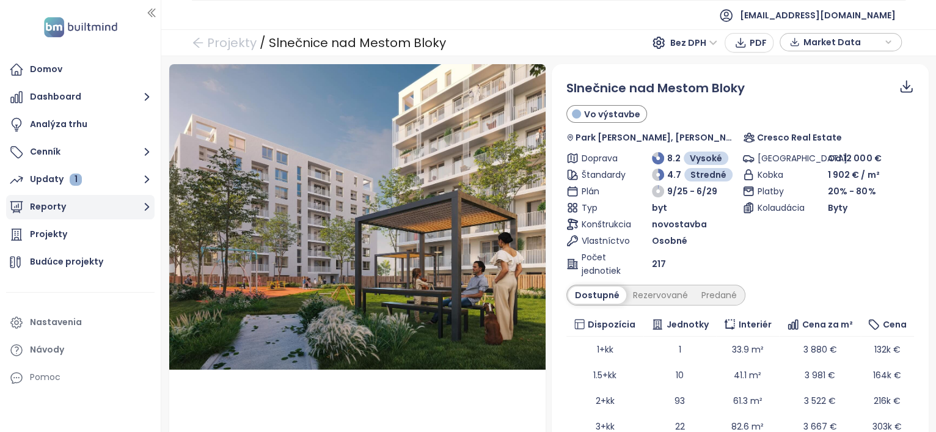
click at [75, 208] on button "Reporty" at bounding box center [80, 207] width 149 height 24
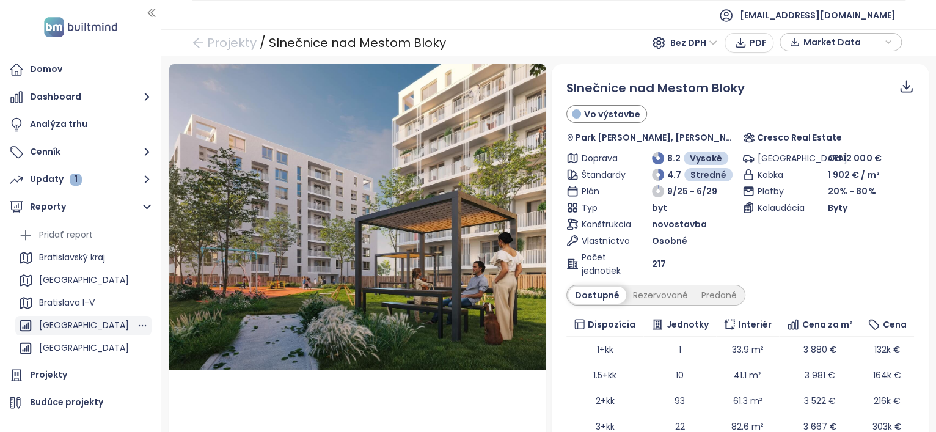
click at [94, 325] on div "[GEOGRAPHIC_DATA]" at bounding box center [84, 325] width 90 height 15
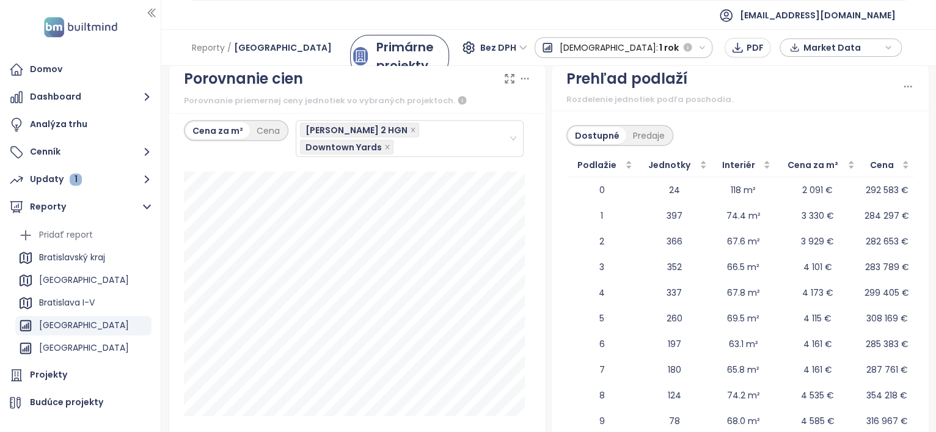
scroll to position [1909, 0]
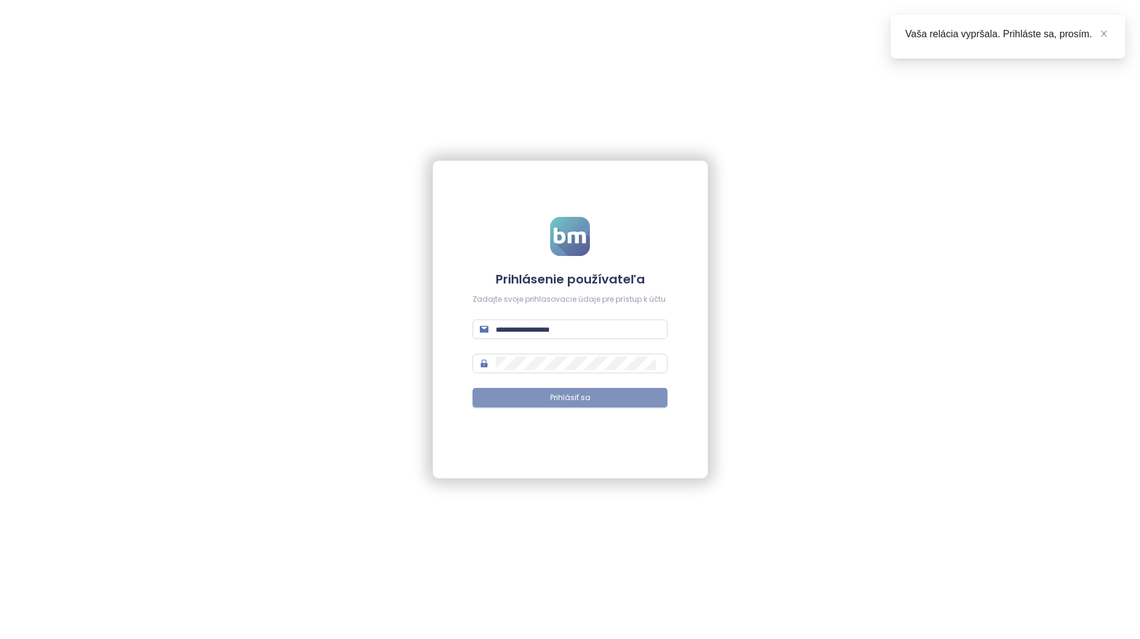
type input "**********"
click at [612, 398] on button "Prihlásiť sa" at bounding box center [569, 398] width 195 height 20
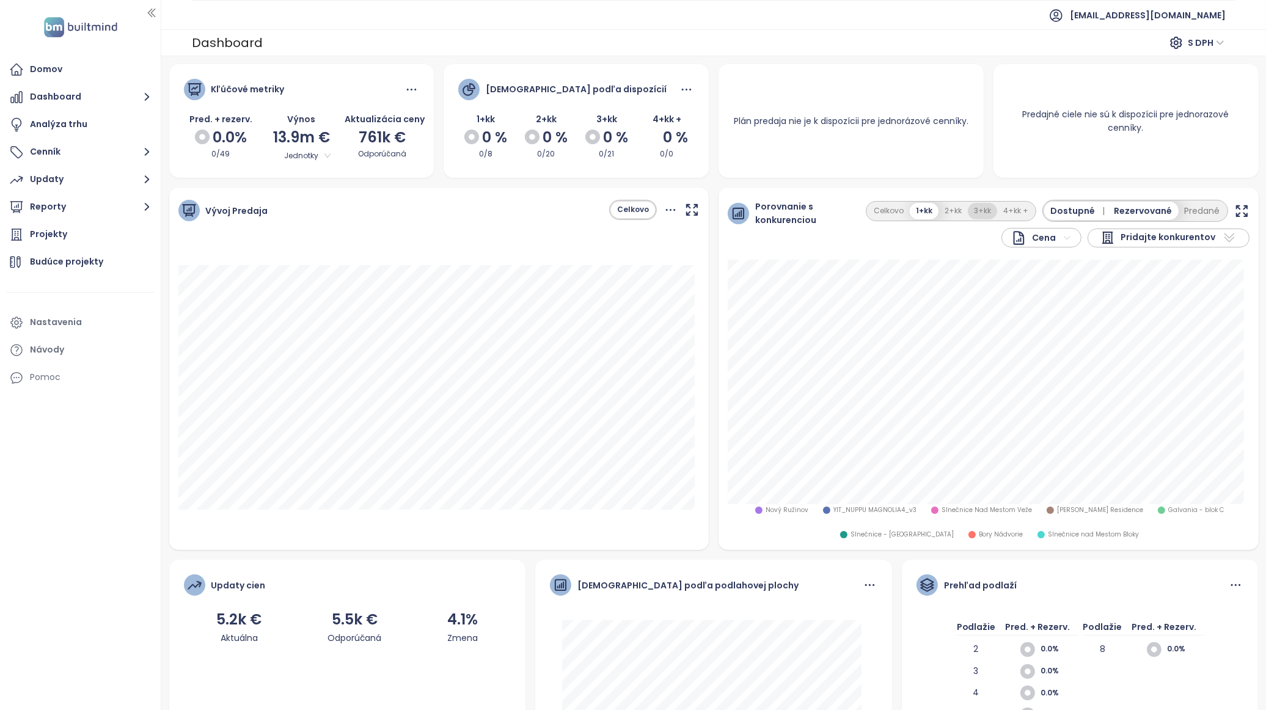
click at [975, 215] on button "3+kk" at bounding box center [982, 211] width 29 height 17
click at [997, 214] on button "4+kk +" at bounding box center [1015, 211] width 37 height 17
click at [979, 211] on button "3+kk" at bounding box center [981, 211] width 29 height 17
click at [112, 92] on button "Dashboard" at bounding box center [80, 97] width 149 height 24
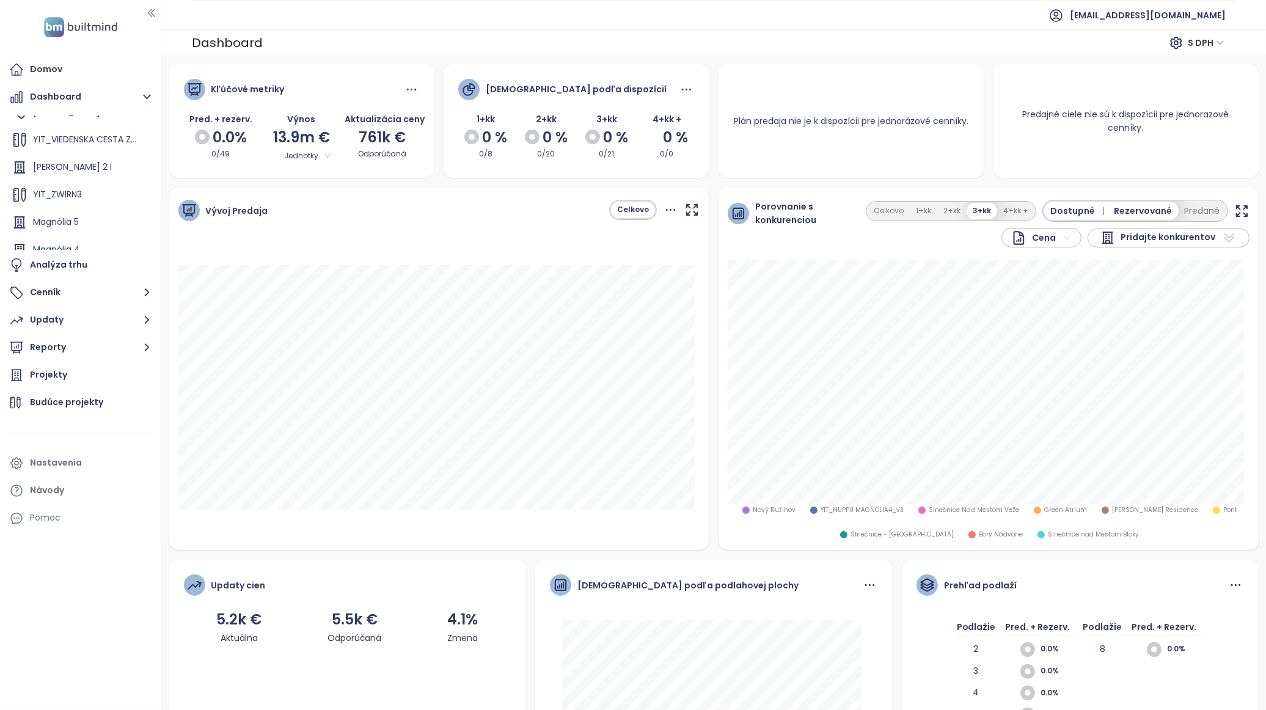
scroll to position [70, 0]
click at [83, 173] on div "[PERSON_NAME] 2 I" at bounding box center [80, 168] width 142 height 24
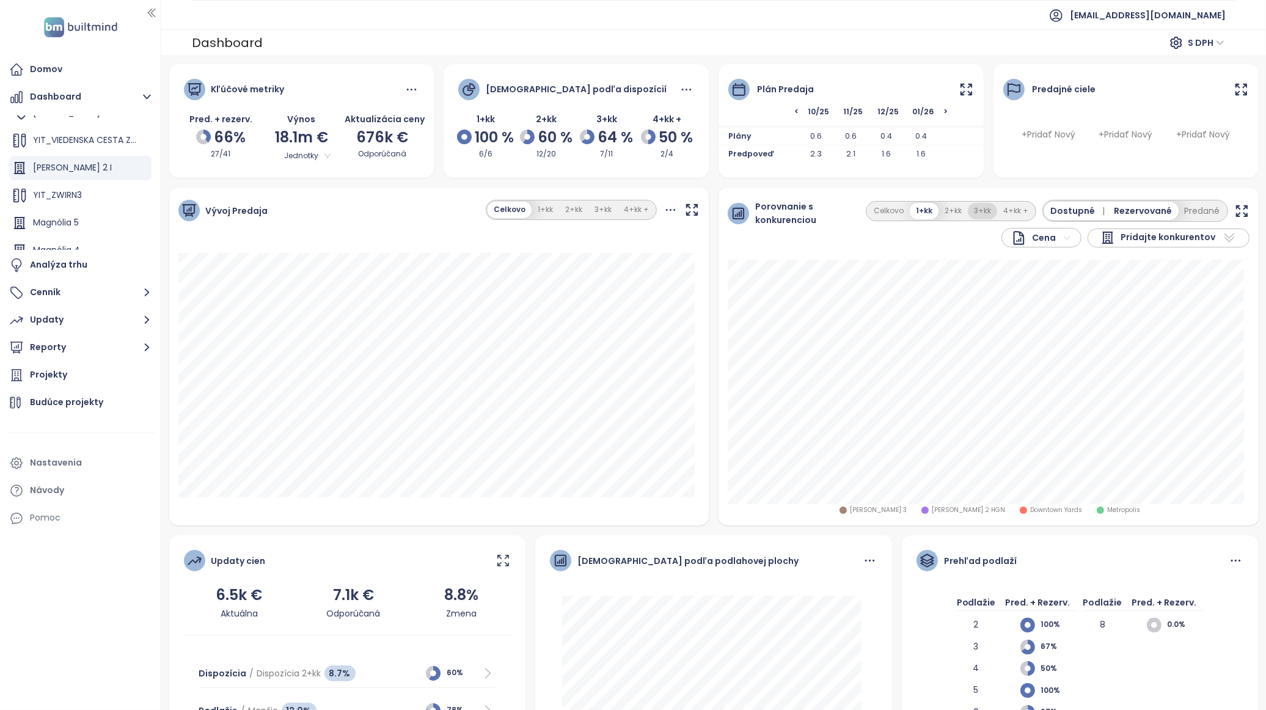
click at [972, 215] on button "3+kk" at bounding box center [982, 211] width 29 height 17
